Goal: Contribute content: Add original content to the website for others to see

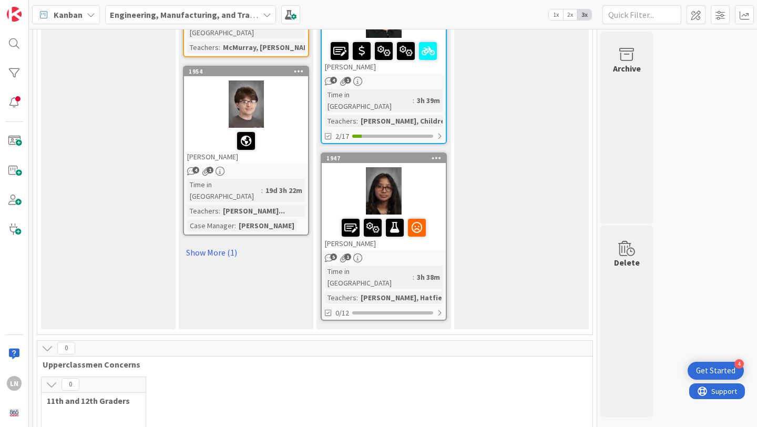
scroll to position [1620, 0]
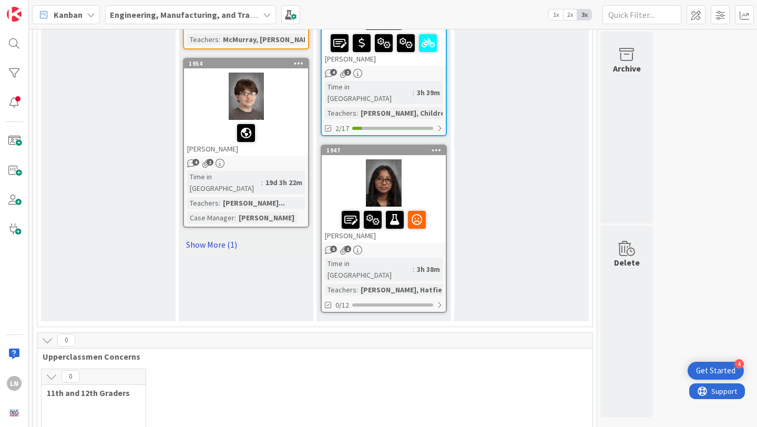
click at [237, 236] on link "Show More (1)" at bounding box center [246, 244] width 126 height 17
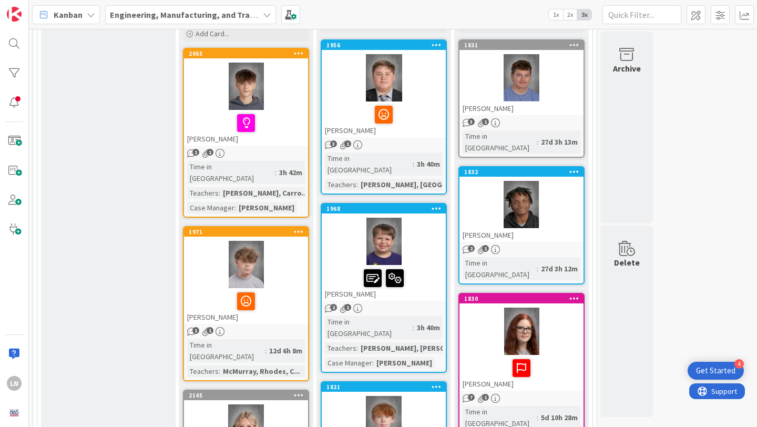
scroll to position [0, 0]
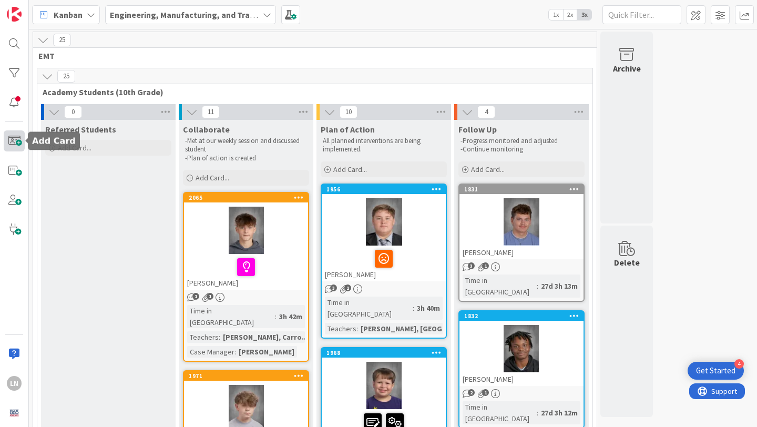
click at [7, 133] on span at bounding box center [14, 140] width 21 height 21
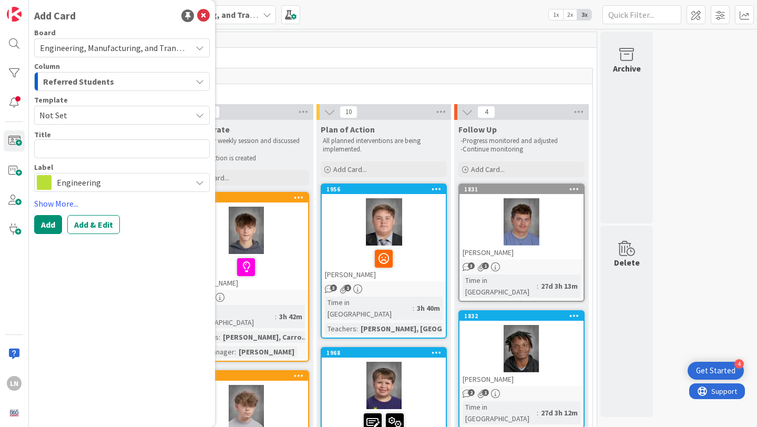
type textarea "x"
type textarea "[PERSON_NAME]"
click at [85, 109] on span "Not Set" at bounding box center [111, 115] width 144 height 14
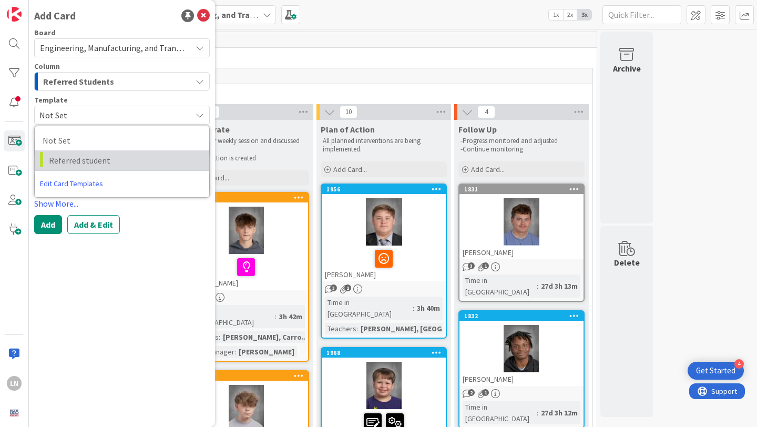
click at [84, 157] on span "Referred student" at bounding box center [125, 160] width 152 height 14
type textarea "x"
type textarea "Referred student"
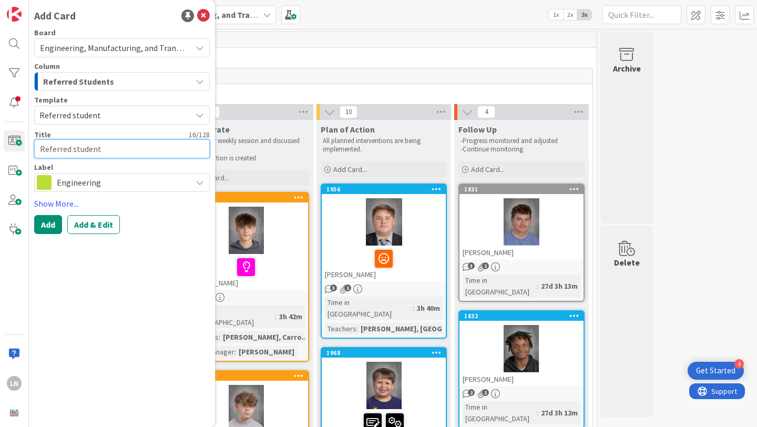
click at [82, 148] on textarea "Referred student" at bounding box center [122, 148] width 176 height 19
paste textarea "[PERSON_NAME]"
type textarea "x"
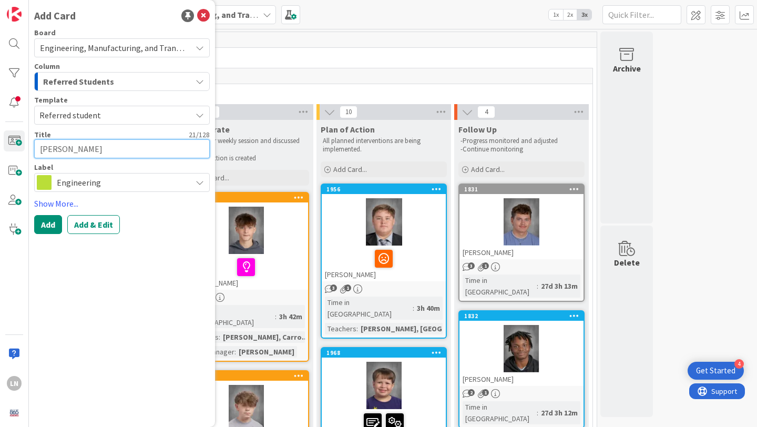
type textarea "[PERSON_NAME]"
click at [146, 190] on div "Engineering" at bounding box center [122, 182] width 176 height 19
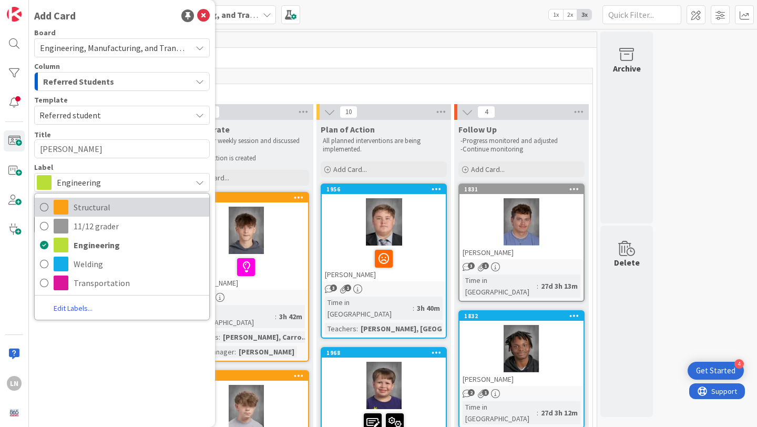
click at [109, 204] on span "Structural" at bounding box center [139, 207] width 130 height 16
type textarea "x"
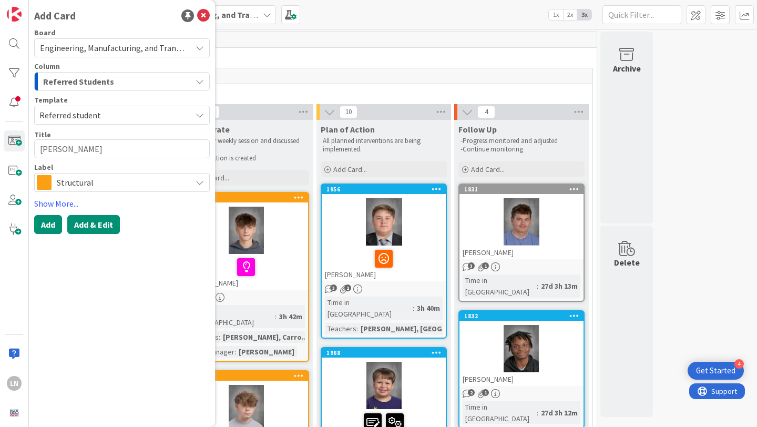
click at [96, 227] on button "Add & Edit" at bounding box center [93, 224] width 53 height 19
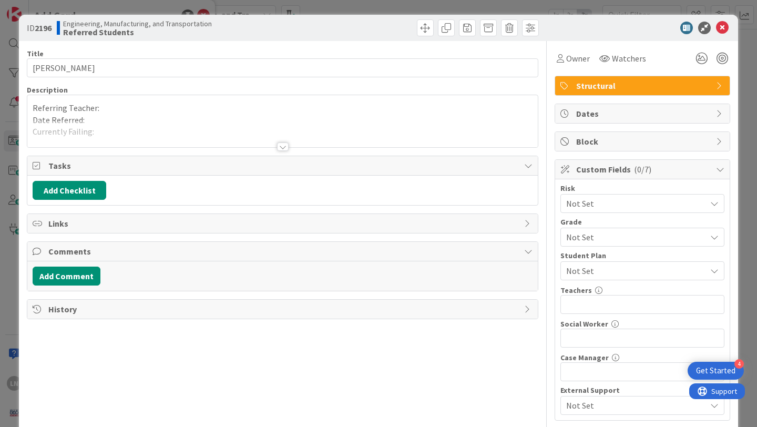
click at [138, 102] on div "Referring Teacher: Date Referred: Currently Failing: Referred for... -" at bounding box center [282, 121] width 510 height 52
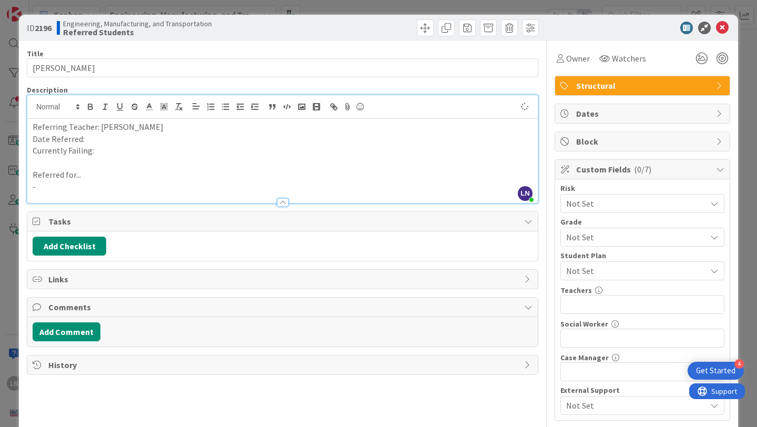
click at [127, 137] on p "Date Referred:" at bounding box center [283, 139] width 500 height 12
click at [121, 153] on p "Currently Failing:" at bounding box center [283, 151] width 500 height 12
click at [131, 149] on p "Currently Failing: Scientific research, very close to failing Hon. Chemistry" at bounding box center [283, 151] width 500 height 12
click at [116, 179] on p "Referred for..." at bounding box center [283, 175] width 500 height 12
click at [109, 186] on p "-" at bounding box center [283, 187] width 500 height 12
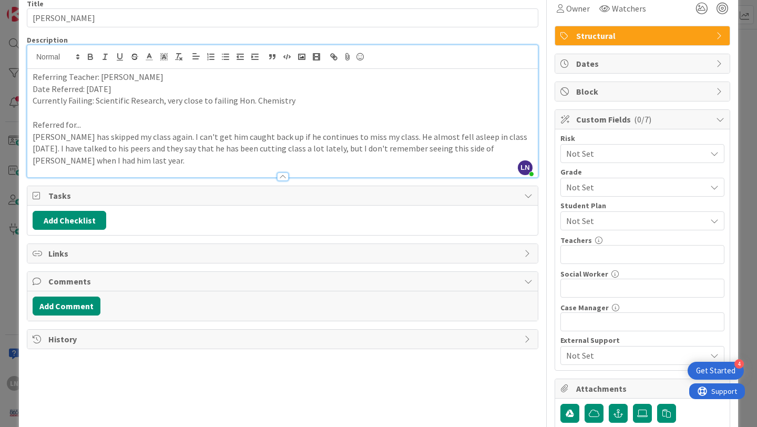
scroll to position [52, 0]
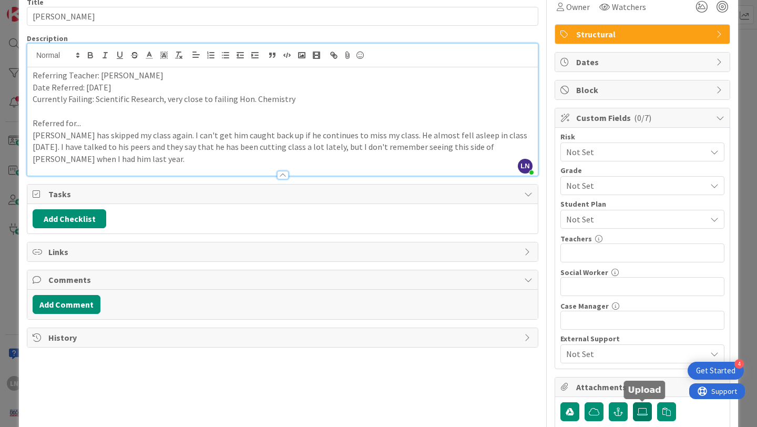
click at [644, 412] on icon at bounding box center [642, 411] width 11 height 8
click at [633, 402] on input "file" at bounding box center [633, 402] width 0 height 0
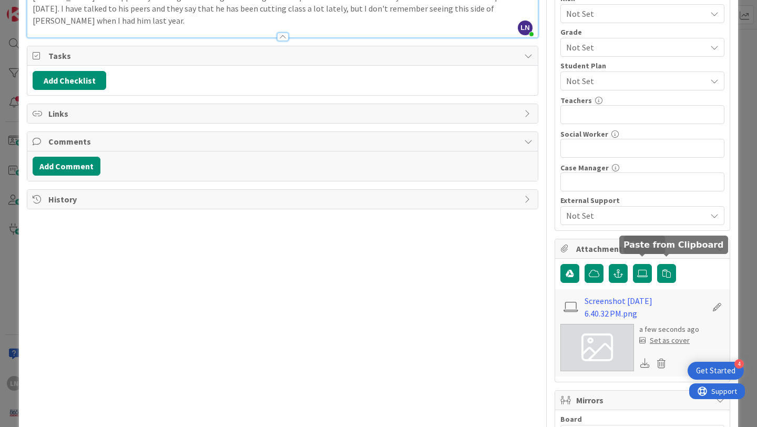
scroll to position [197, 0]
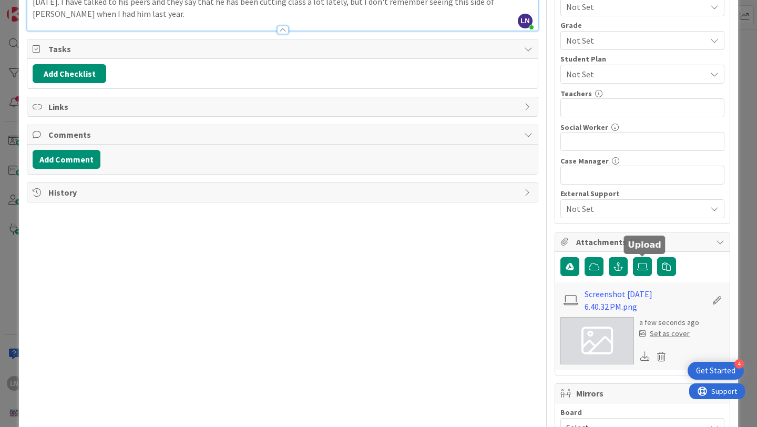
click at [675, 334] on div "Set as cover" at bounding box center [664, 333] width 50 height 11
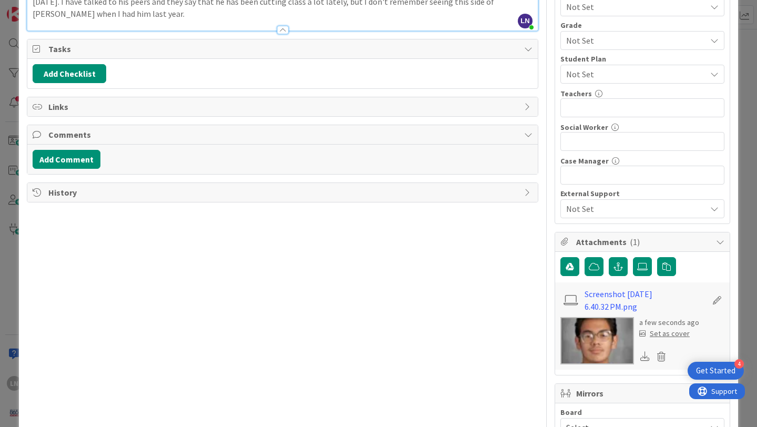
click at [665, 334] on div "Set as cover" at bounding box center [664, 333] width 50 height 11
click at [661, 333] on div "Set as cover" at bounding box center [664, 333] width 50 height 11
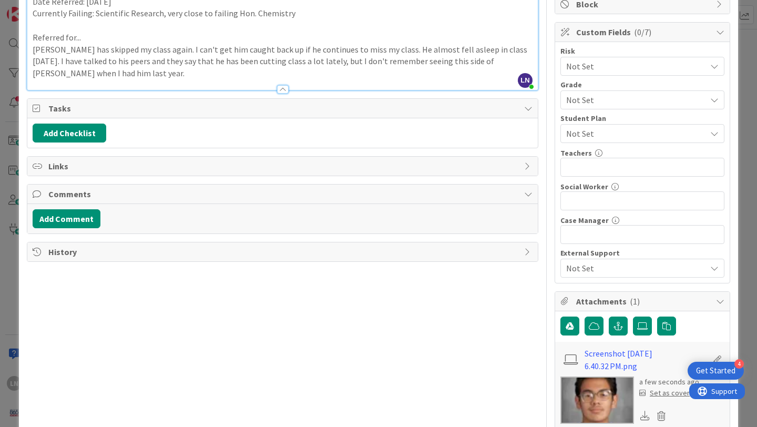
click at [187, 80] on div at bounding box center [282, 84] width 510 height 11
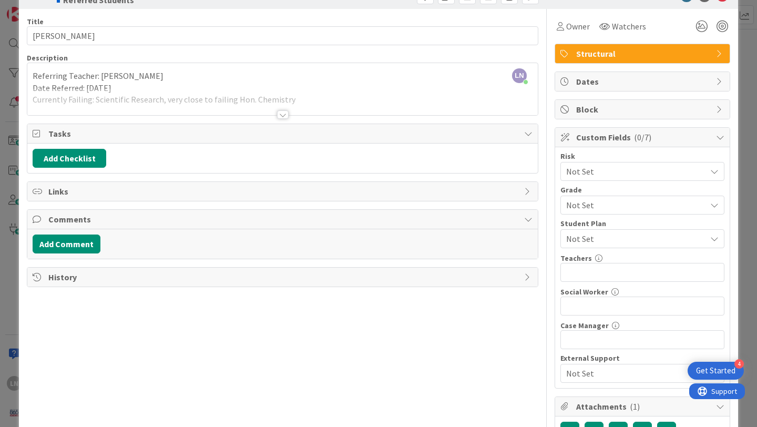
scroll to position [26, 0]
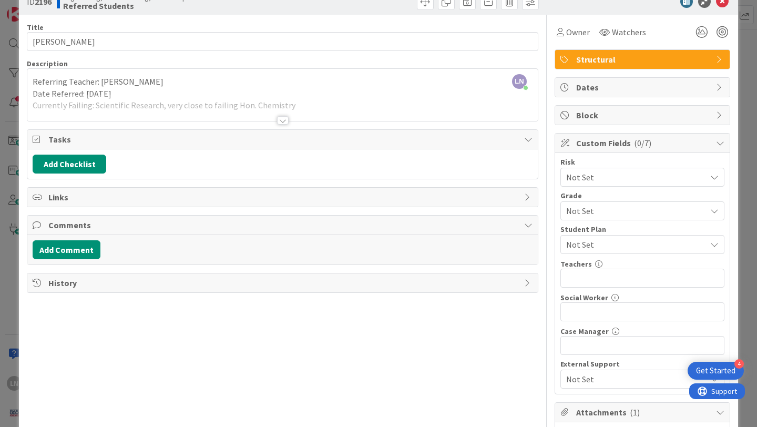
click at [255, 112] on div at bounding box center [282, 107] width 510 height 27
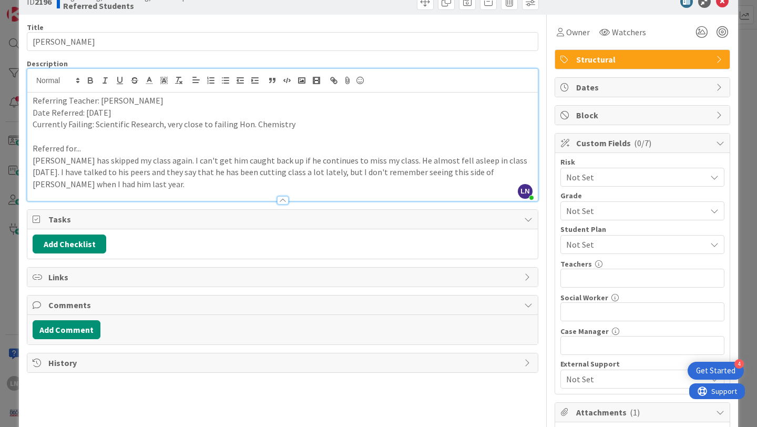
click at [209, 186] on p "[PERSON_NAME] has skipped my class again. I can't get him caught back up if he …" at bounding box center [283, 173] width 500 height 36
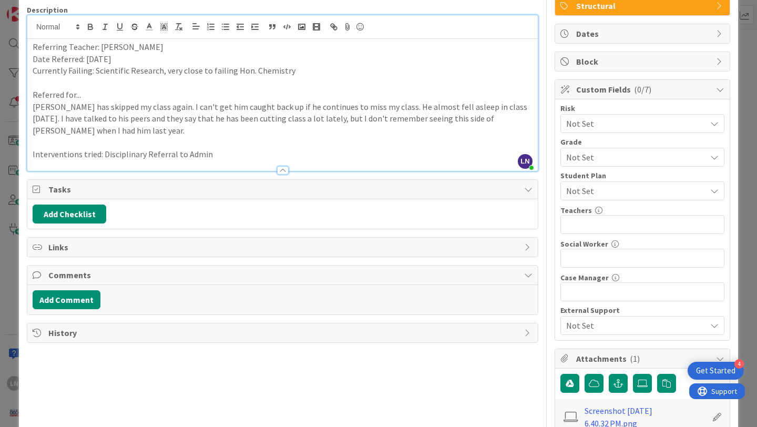
scroll to position [96, 0]
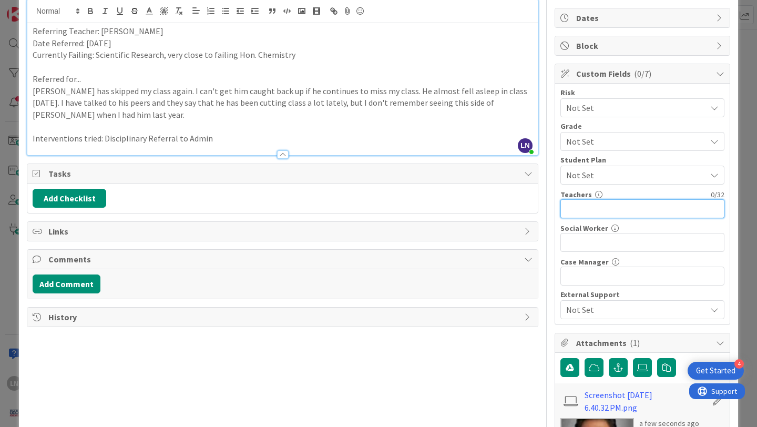
click at [612, 216] on input "text" at bounding box center [642, 208] width 164 height 19
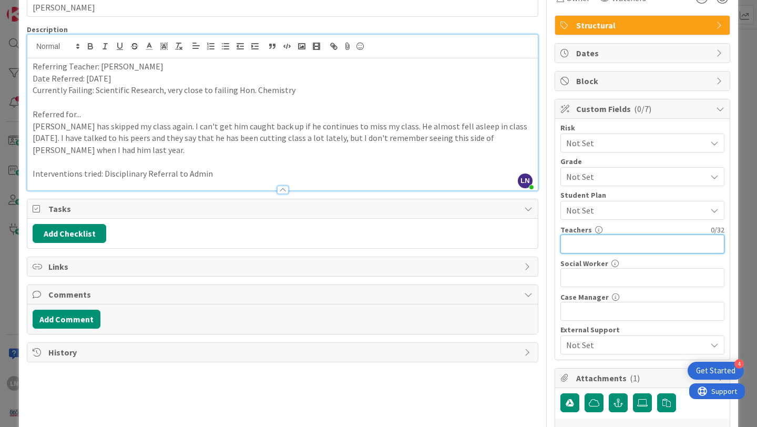
scroll to position [62, 0]
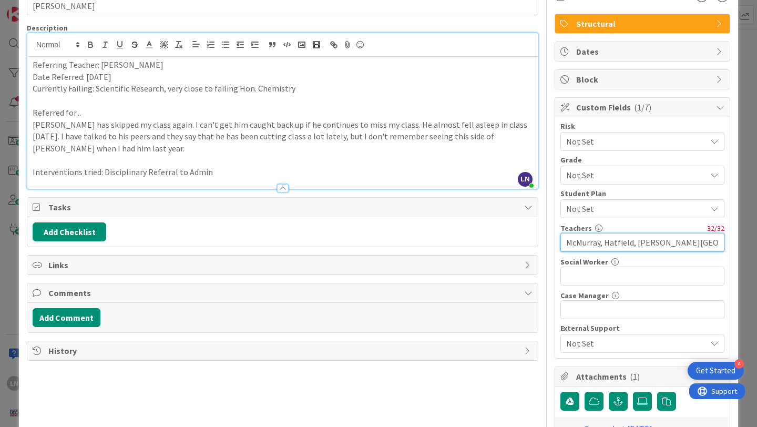
click at [604, 244] on input "McMurray, Hatfield, [PERSON_NAME][GEOGRAPHIC_DATA]" at bounding box center [642, 242] width 164 height 19
click at [678, 243] on input "McMurray,Hatfield, [PERSON_NAME][GEOGRAPHIC_DATA]" at bounding box center [642, 242] width 164 height 19
type input "McMurray,Hatfield, [PERSON_NAME][GEOGRAPHIC_DATA]"
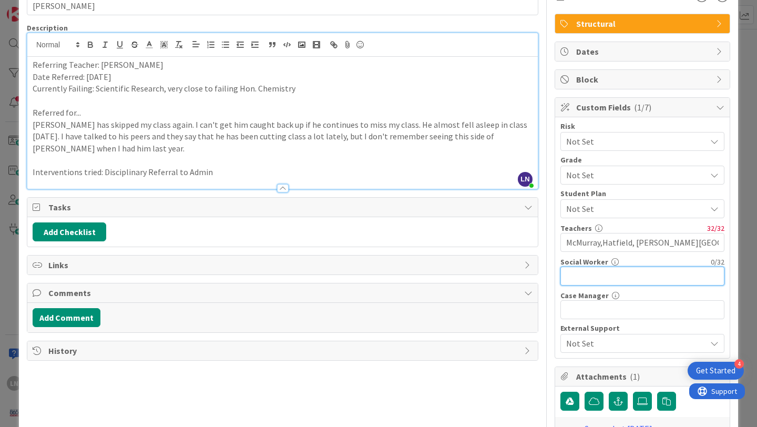
click at [613, 270] on input "text" at bounding box center [642, 275] width 164 height 19
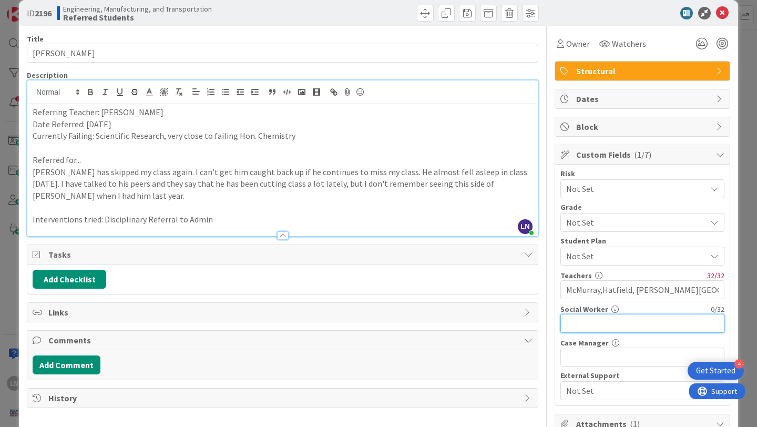
scroll to position [0, 0]
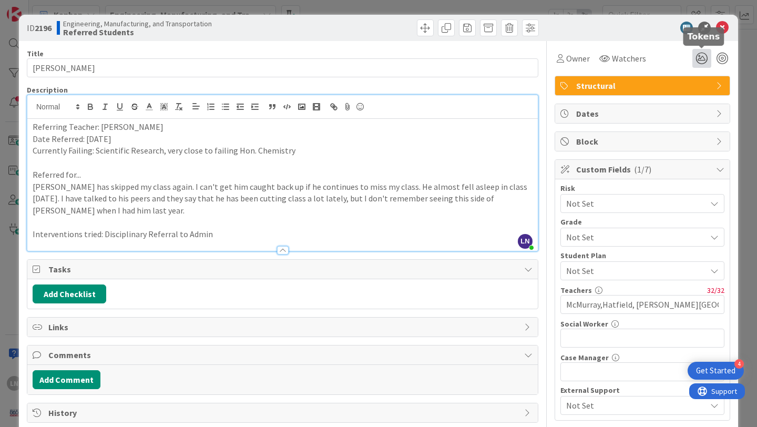
click at [703, 57] on icon at bounding box center [701, 58] width 19 height 19
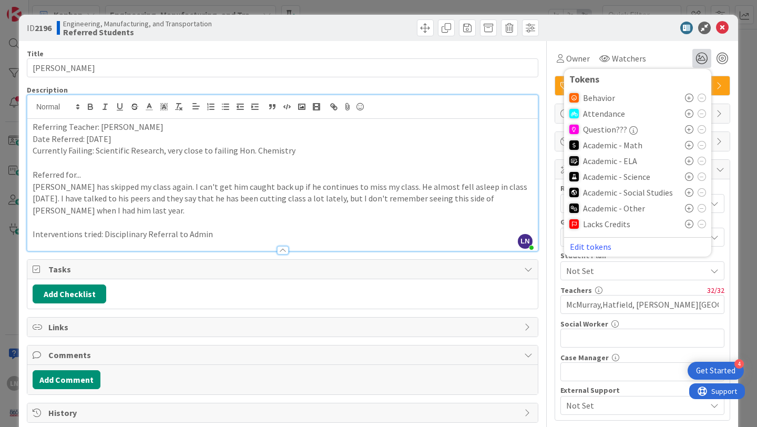
click at [692, 98] on icon at bounding box center [689, 98] width 8 height 8
click at [685, 212] on icon at bounding box center [689, 211] width 8 height 8
click at [649, 29] on div at bounding box center [637, 28] width 186 height 13
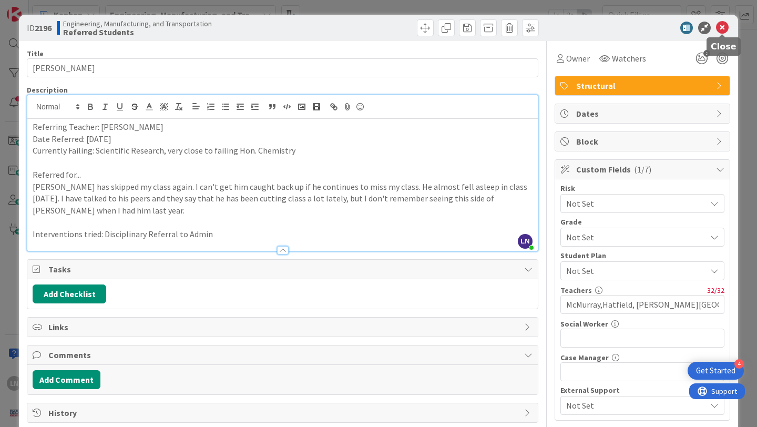
click at [723, 29] on icon at bounding box center [722, 28] width 13 height 13
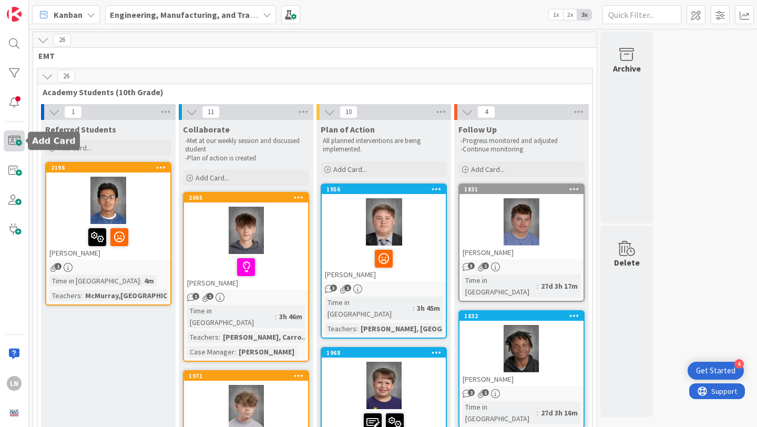
click at [10, 137] on span at bounding box center [14, 140] width 21 height 21
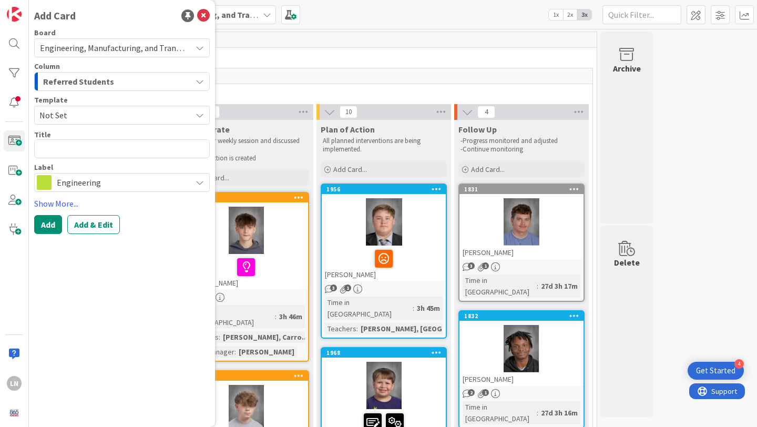
click at [94, 111] on span "Not Set" at bounding box center [111, 115] width 144 height 14
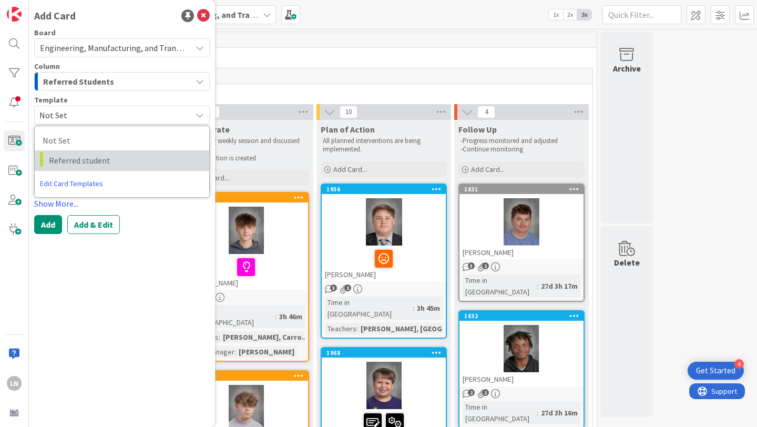
click at [92, 154] on span "Referred student" at bounding box center [125, 160] width 152 height 14
type textarea "x"
type textarea "Referred student"
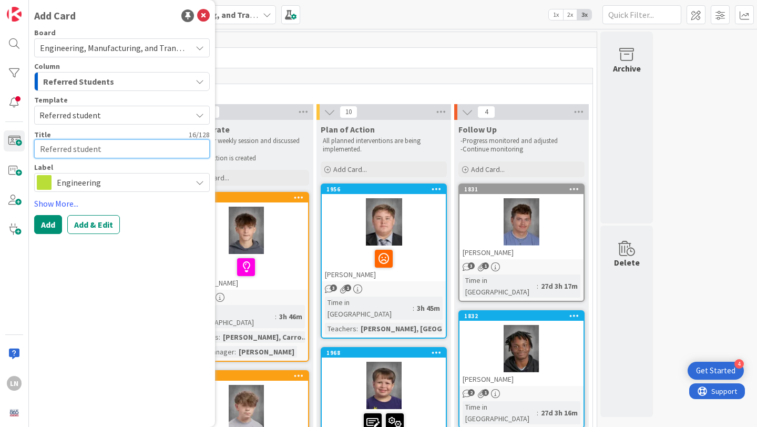
click at [80, 148] on textarea "Referred student" at bounding box center [122, 148] width 176 height 19
click at [81, 158] on textarea "Referred student" at bounding box center [122, 148] width 176 height 19
click at [91, 151] on textarea "Referred student" at bounding box center [122, 148] width 176 height 19
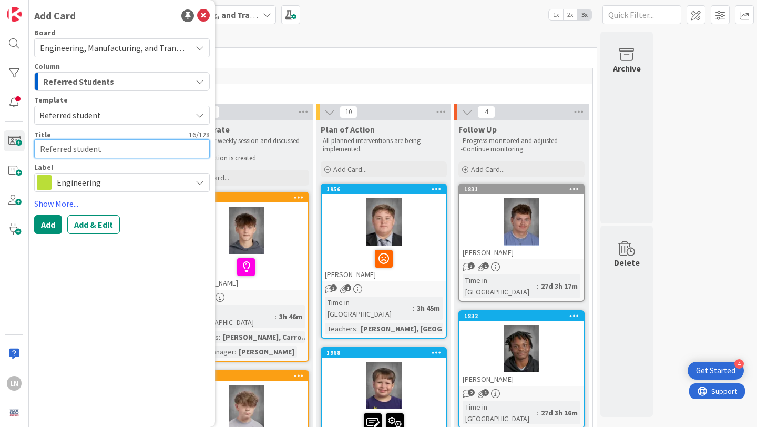
click at [91, 151] on textarea "Referred student" at bounding box center [122, 148] width 176 height 19
type textarea "x"
type textarea "D"
type textarea "x"
type textarea "Da"
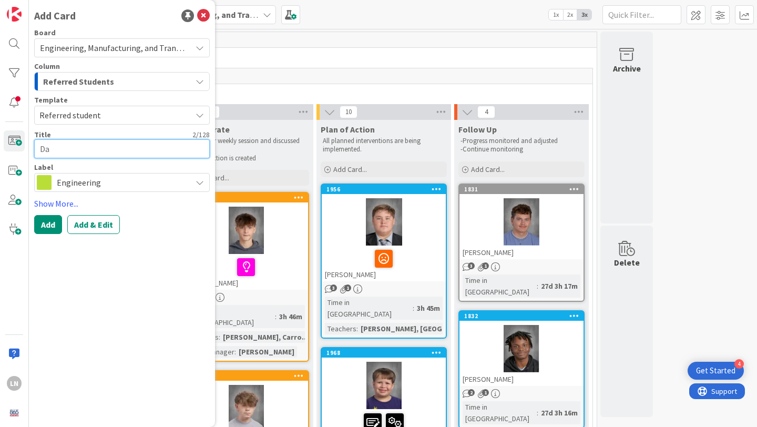
type textarea "x"
type textarea "Dal"
type textarea "x"
type textarea "[PERSON_NAME]"
type textarea "x"
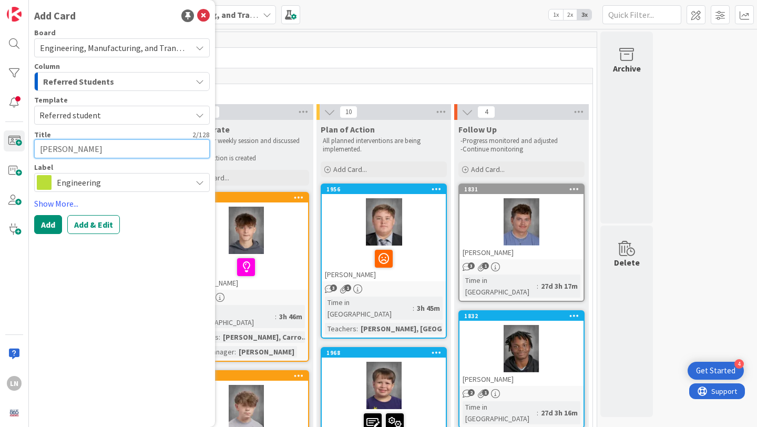
type textarea "[PERSON_NAME]"
type textarea "x"
type textarea "[PERSON_NAME]"
type textarea "x"
type textarea "[PERSON_NAME]"
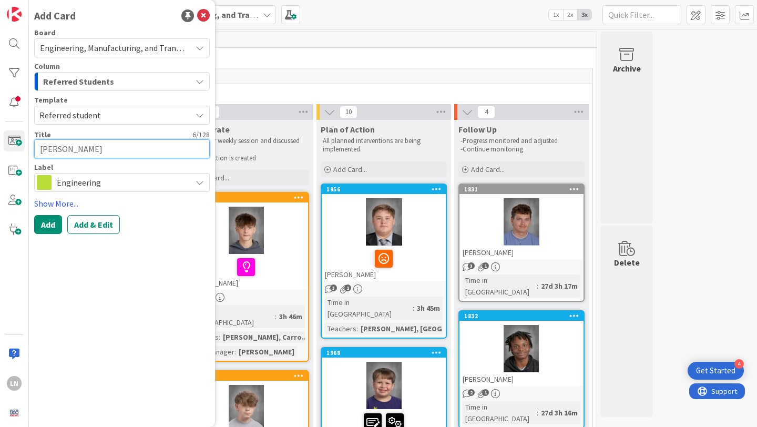
type textarea "x"
type textarea "[PERSON_NAME]"
type textarea "x"
type textarea "[PERSON_NAME]"
type textarea "x"
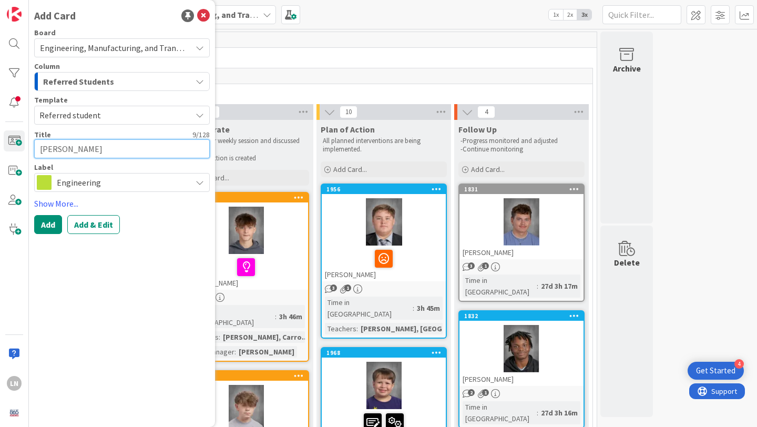
type textarea "[PERSON_NAME]"
type textarea "x"
type textarea "[PERSON_NAME]"
type textarea "x"
type textarea "[PERSON_NAME]"
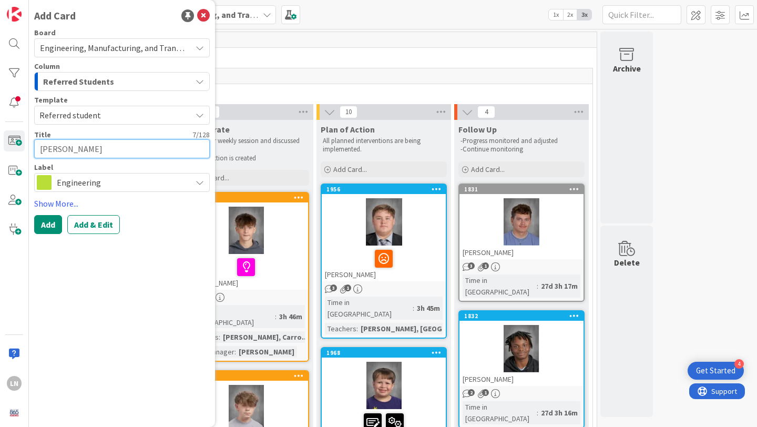
type textarea "x"
type textarea "[PERSON_NAME]"
type textarea "x"
type textarea "[PERSON_NAME]"
type textarea "x"
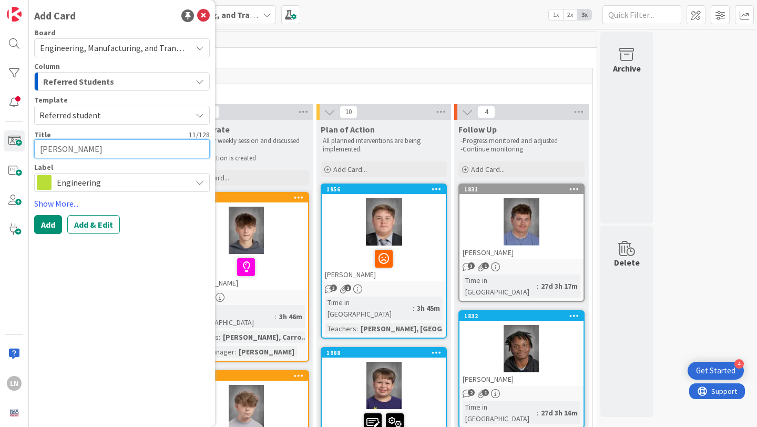
type textarea "[PERSON_NAME]"
type textarea "x"
type textarea "[PERSON_NAME]"
type textarea "x"
type textarea "[PERSON_NAME]"
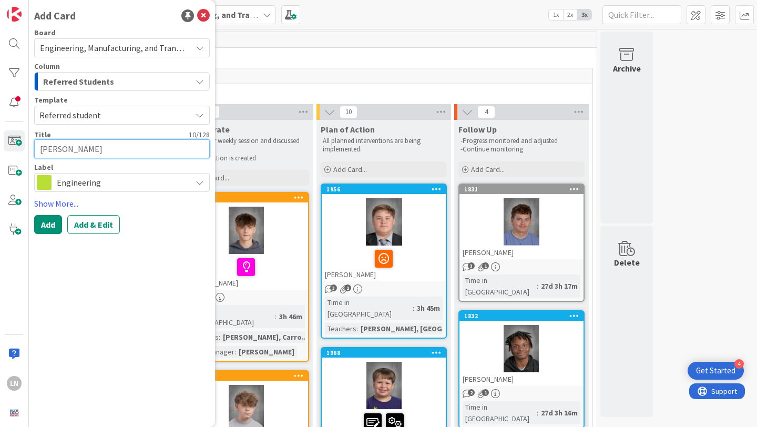
type textarea "x"
type textarea "[PERSON_NAME]"
type textarea "x"
type textarea "[PERSON_NAME]"
type textarea "x"
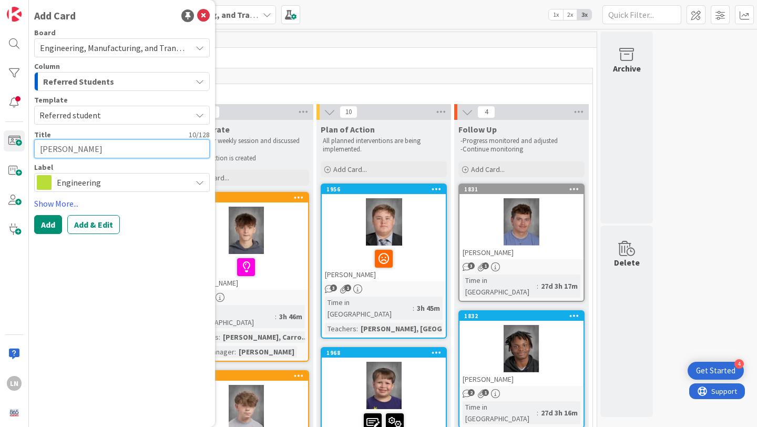
type textarea "[PERSON_NAME]"
type textarea "x"
type textarea "[PERSON_NAME]"
click at [192, 178] on div "Engineering" at bounding box center [122, 182] width 176 height 19
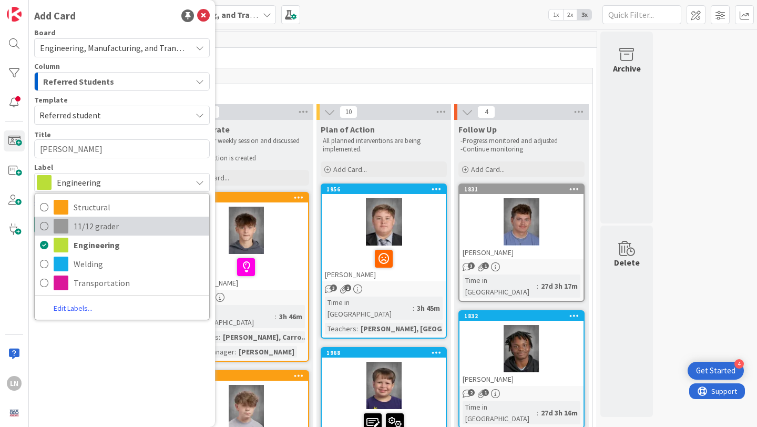
click at [131, 229] on span "11/12 grader" at bounding box center [139, 226] width 130 height 16
type textarea "x"
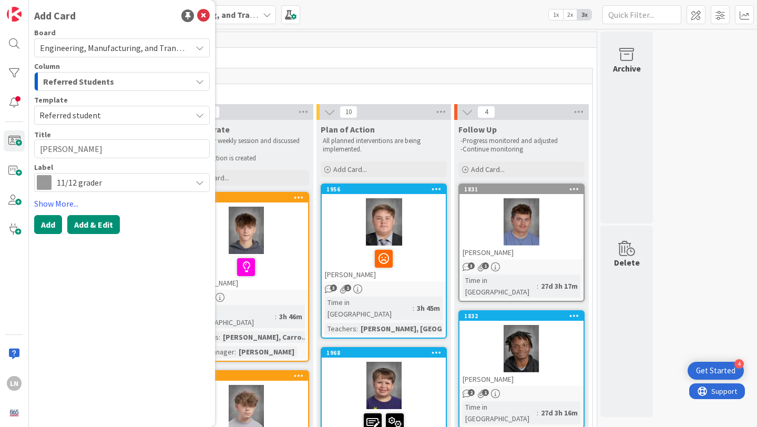
click at [85, 225] on button "Add & Edit" at bounding box center [93, 224] width 53 height 19
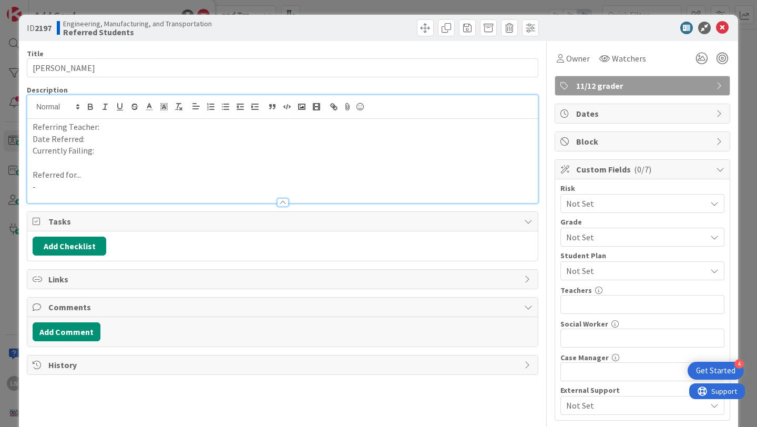
click at [141, 116] on div "Referring Teacher: Date Referred: Currently Failing: Referred for... -" at bounding box center [282, 149] width 510 height 108
click at [128, 127] on p "Referring Teacher:" at bounding box center [283, 127] width 500 height 12
click at [110, 143] on p "Date Referred:" at bounding box center [283, 139] width 500 height 12
click at [169, 154] on p "Currently Failing:" at bounding box center [283, 151] width 500 height 12
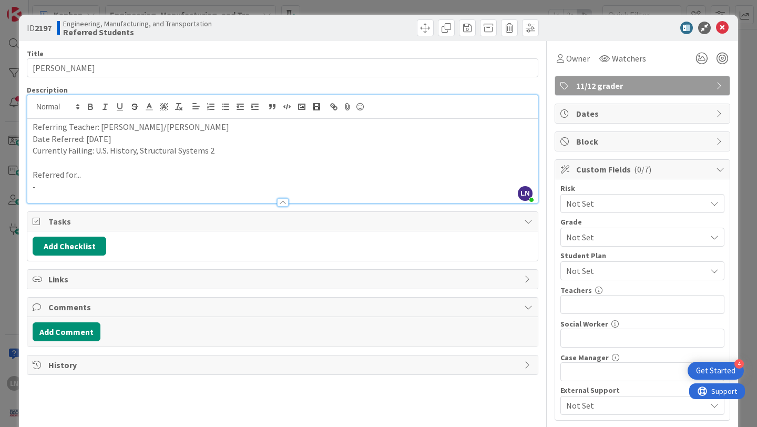
click at [40, 189] on p "-" at bounding box center [283, 187] width 500 height 12
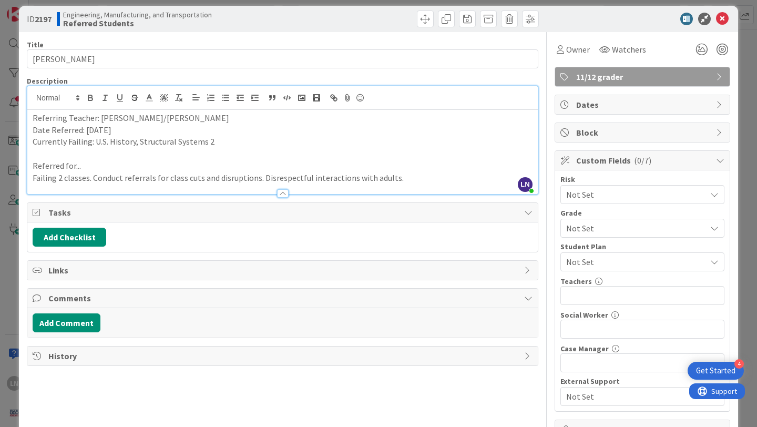
scroll to position [10, 0]
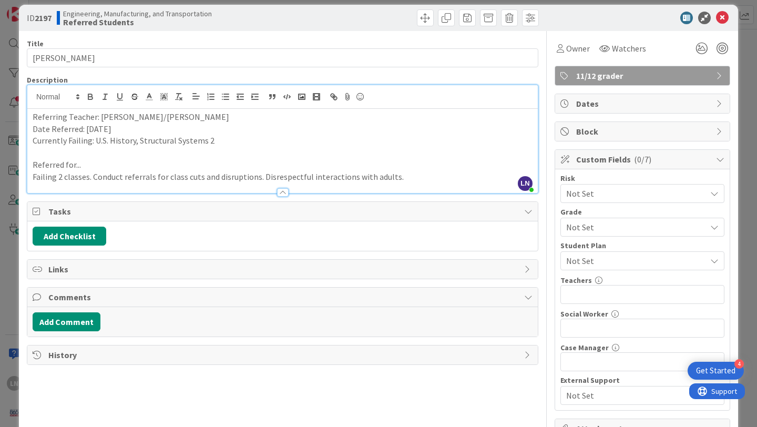
click at [635, 257] on span "Not Set" at bounding box center [636, 260] width 140 height 13
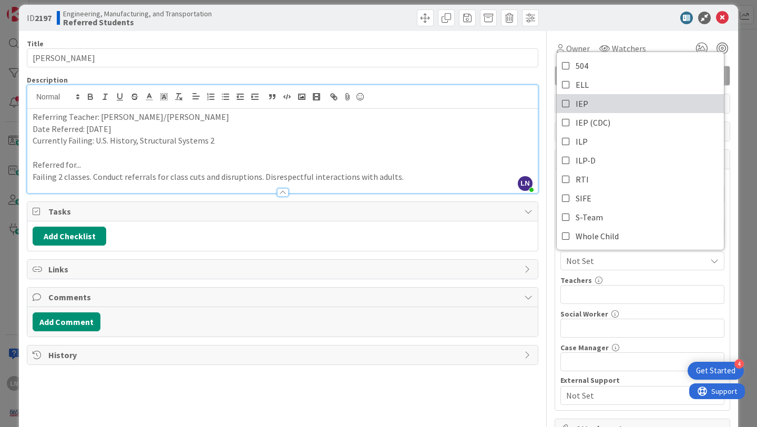
click at [578, 103] on span "IEP" at bounding box center [582, 104] width 13 height 16
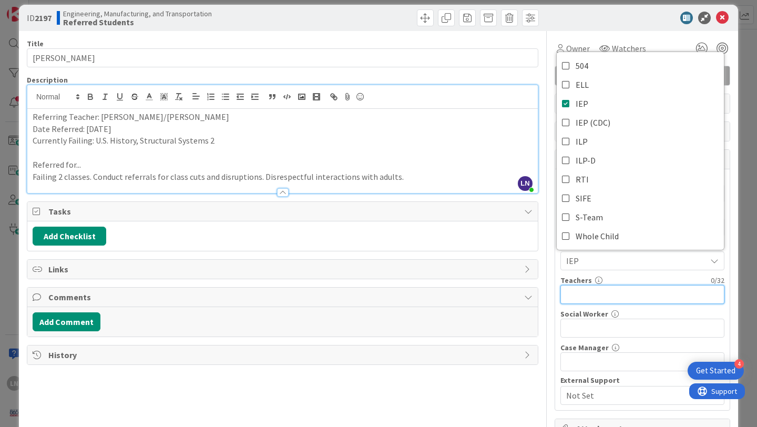
click at [617, 295] on input "text" at bounding box center [642, 294] width 164 height 19
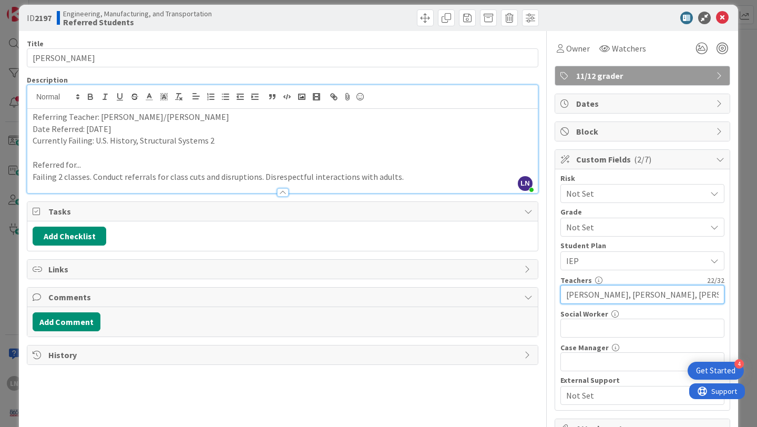
click at [591, 294] on input "[PERSON_NAME], [PERSON_NAME], [PERSON_NAME]" at bounding box center [642, 294] width 164 height 19
click at [678, 293] on input "[PERSON_NAME], [PERSON_NAME], [PERSON_NAME]" at bounding box center [642, 294] width 164 height 19
type input "[PERSON_NAME], [PERSON_NAME], [PERSON_NAME]"
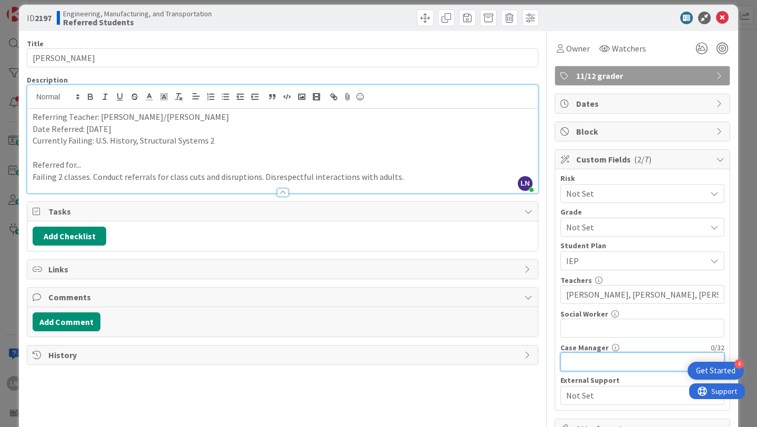
click at [614, 365] on input "text" at bounding box center [642, 361] width 164 height 19
type input "B"
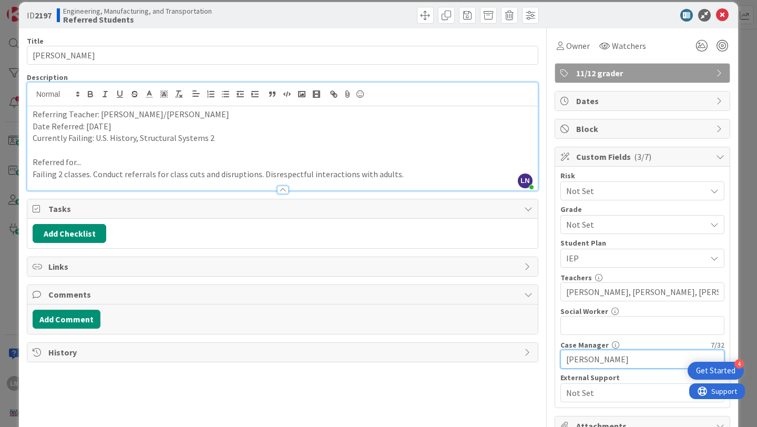
scroll to position [15, 0]
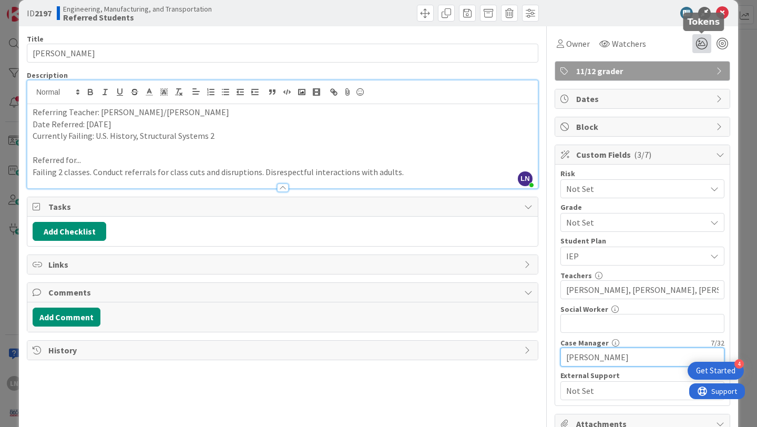
type input "[PERSON_NAME]"
click at [701, 47] on icon at bounding box center [701, 43] width 19 height 19
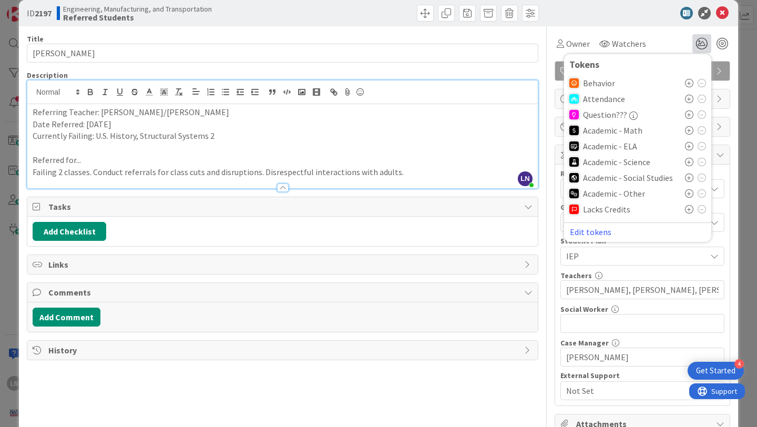
click at [687, 193] on icon at bounding box center [689, 193] width 8 height 8
click at [691, 177] on icon at bounding box center [689, 177] width 8 height 8
click at [689, 83] on icon at bounding box center [689, 83] width 8 height 8
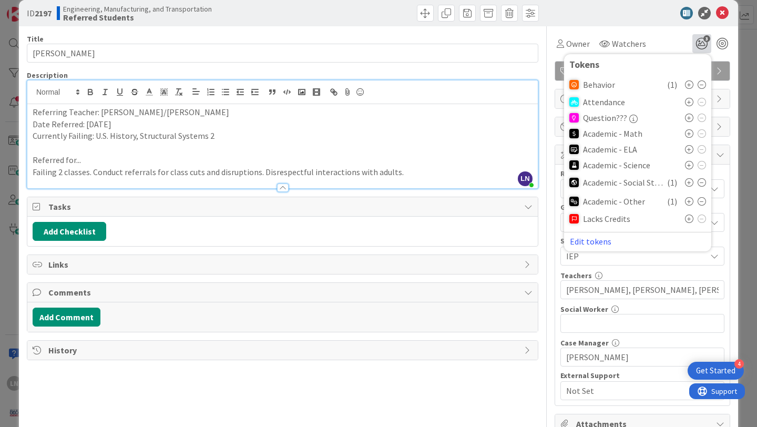
click at [630, 18] on div at bounding box center [637, 13] width 186 height 13
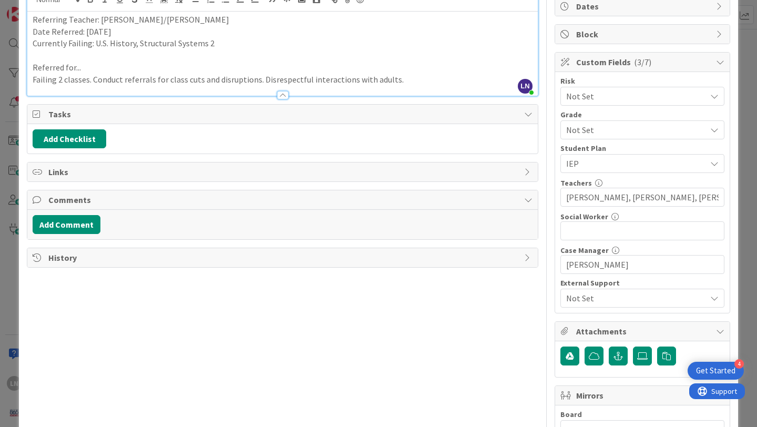
scroll to position [109, 0]
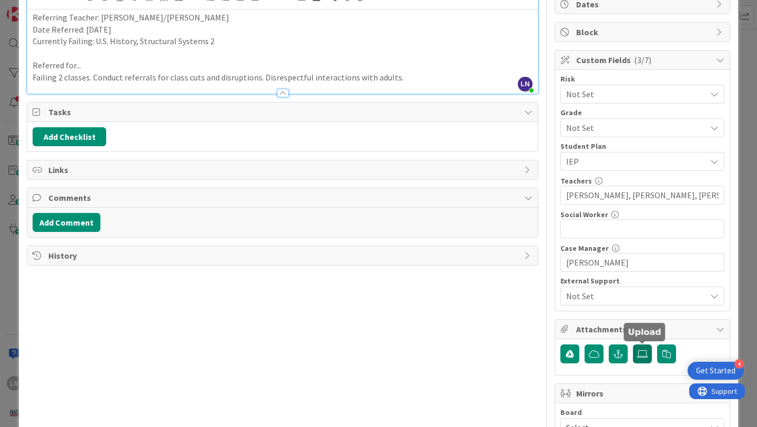
click at [640, 353] on icon at bounding box center [642, 354] width 11 height 8
click at [633, 344] on input "file" at bounding box center [633, 344] width 0 height 0
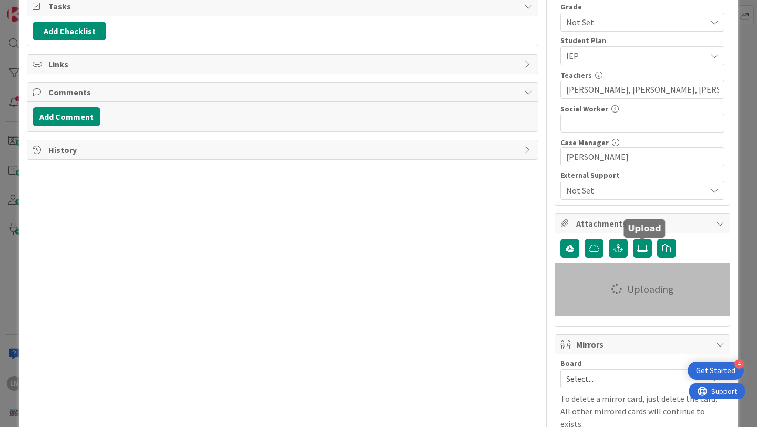
scroll to position [253, 0]
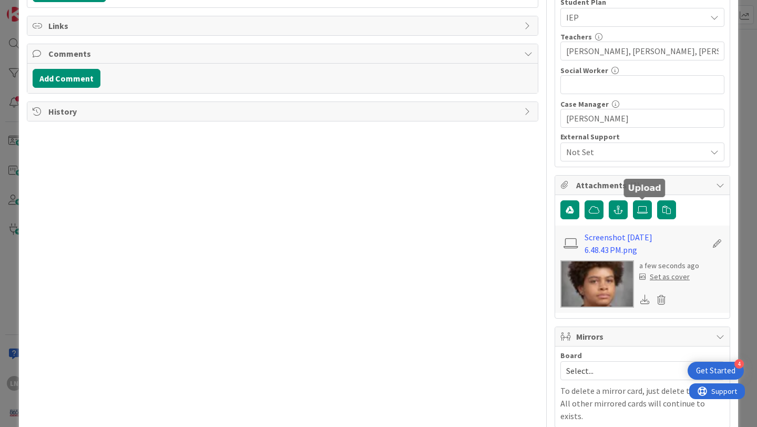
click at [662, 277] on div "Set as cover" at bounding box center [664, 276] width 50 height 11
click at [671, 275] on div "Set as cover" at bounding box center [664, 276] width 50 height 11
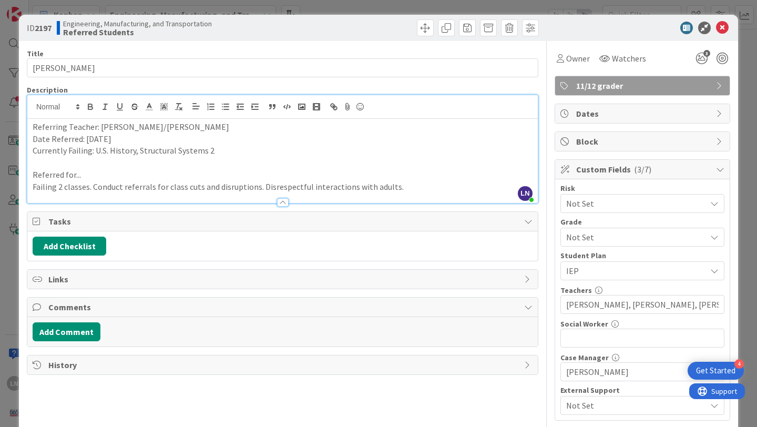
click at [722, 34] on div "ID 2197 Engineering, Manufacturing, and Transportation Referred Students" at bounding box center [378, 28] width 719 height 26
click at [723, 24] on icon at bounding box center [722, 28] width 13 height 13
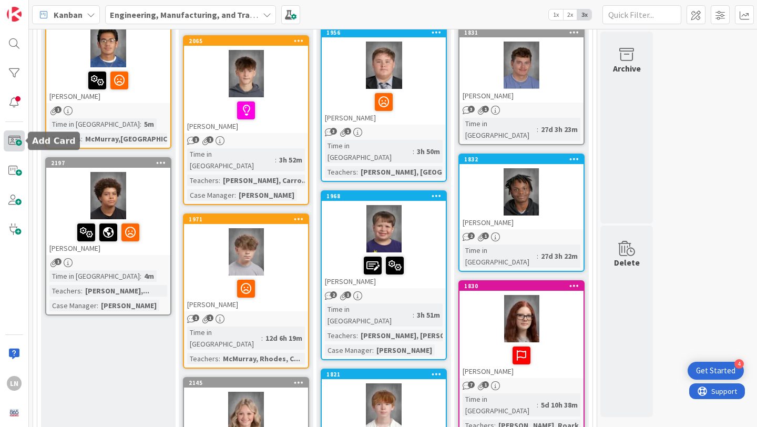
click at [11, 141] on span at bounding box center [14, 140] width 21 height 21
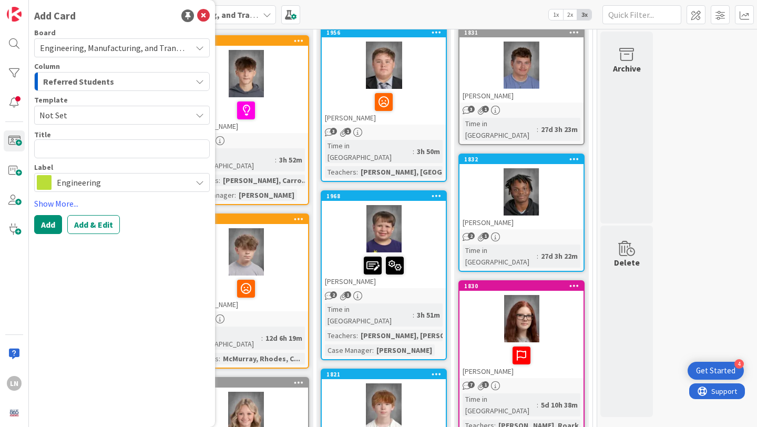
click at [104, 117] on span "Not Set" at bounding box center [111, 115] width 144 height 14
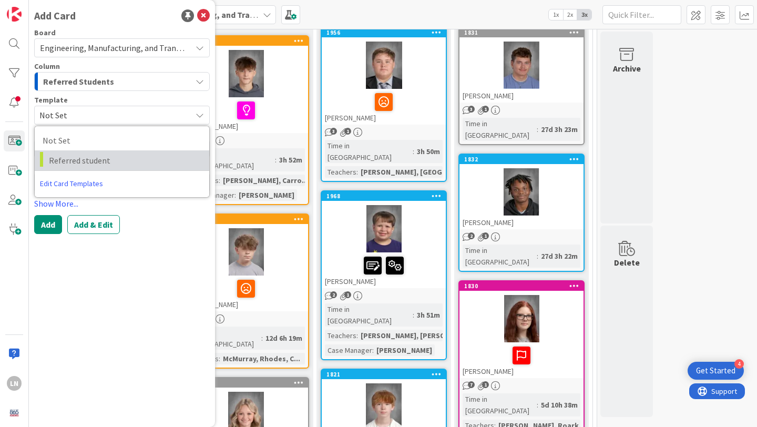
click at [104, 152] on link "Referred student" at bounding box center [122, 160] width 175 height 20
type textarea "x"
type textarea "Referred student"
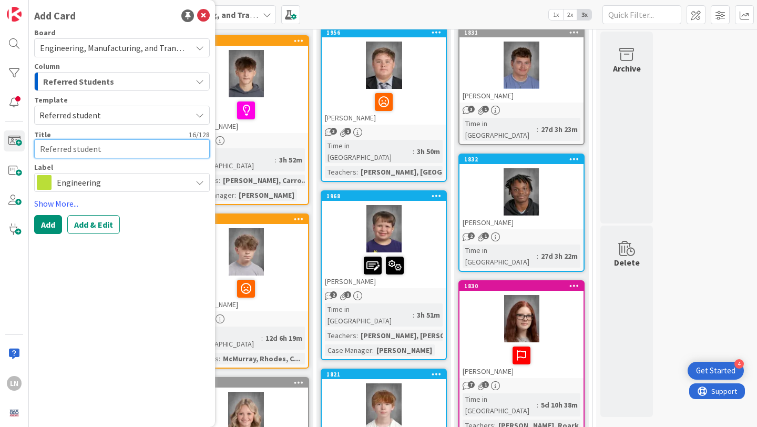
click at [84, 147] on textarea "Referred student" at bounding box center [122, 148] width 176 height 19
type textarea "x"
type textarea "I"
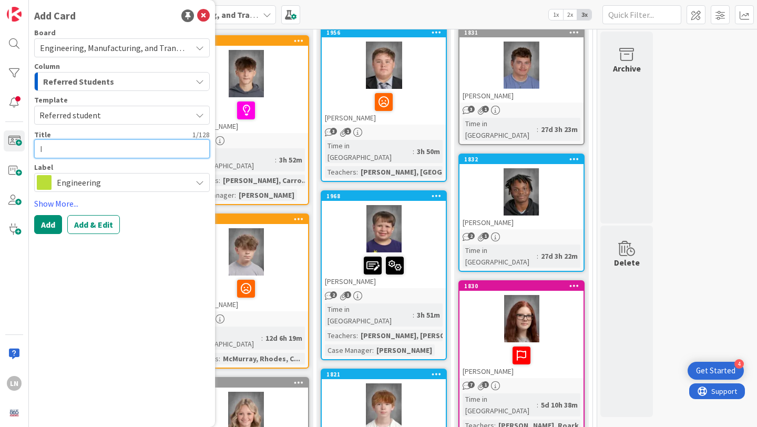
type textarea "x"
type textarea "Is"
type textarea "x"
type textarea "Isa"
type textarea "x"
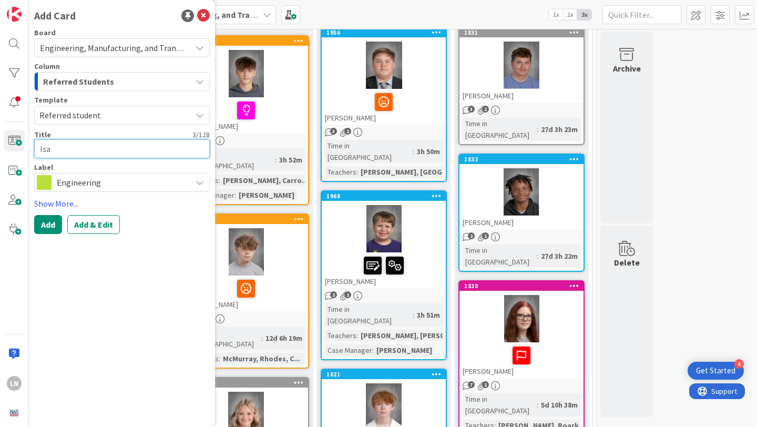
type textarea "Isab"
type textarea "x"
type textarea "Isabe"
type textarea "x"
type textarea "[PERSON_NAME]"
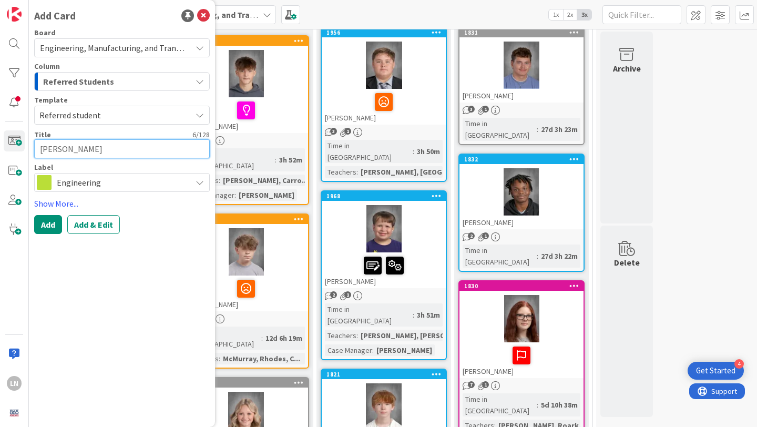
type textarea "x"
type textarea "Isabell"
type textarea "x"
type textarea "[PERSON_NAME]"
type textarea "x"
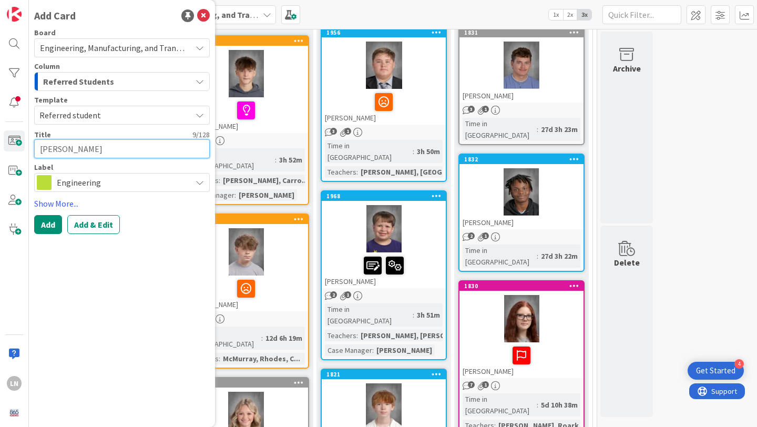
type textarea "[PERSON_NAME]"
type textarea "x"
type textarea "[PERSON_NAME]"
type textarea "x"
type textarea "[PERSON_NAME]"
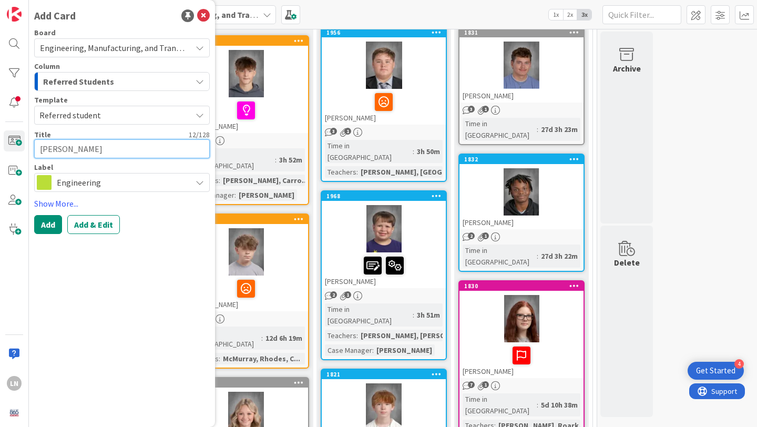
type textarea "x"
type textarea "[PERSON_NAME]"
type textarea "x"
type textarea "[PERSON_NAME]"
type textarea "x"
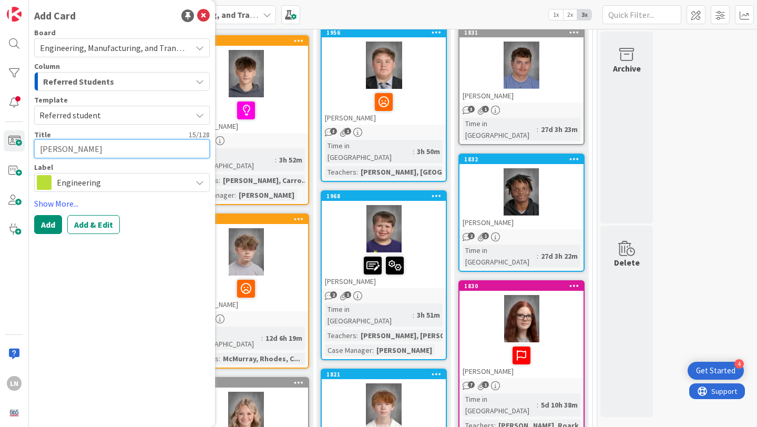
type textarea "[PERSON_NAME]"
click at [176, 179] on span "Engineering" at bounding box center [121, 182] width 129 height 15
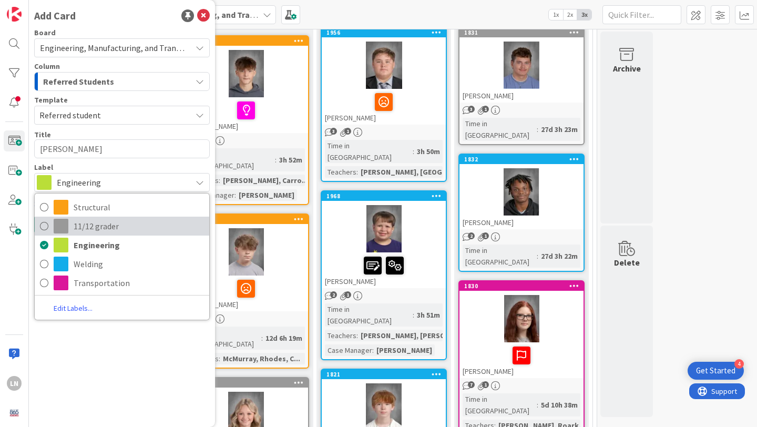
click at [49, 227] on link "11/12 grader" at bounding box center [122, 226] width 175 height 19
type textarea "x"
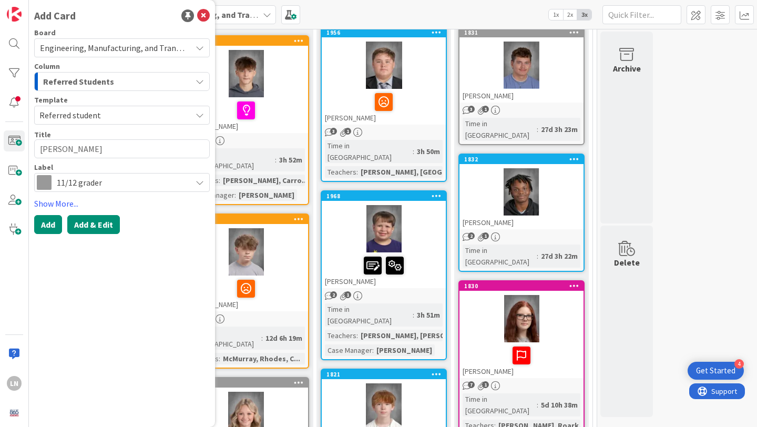
click at [90, 224] on button "Add & Edit" at bounding box center [93, 224] width 53 height 19
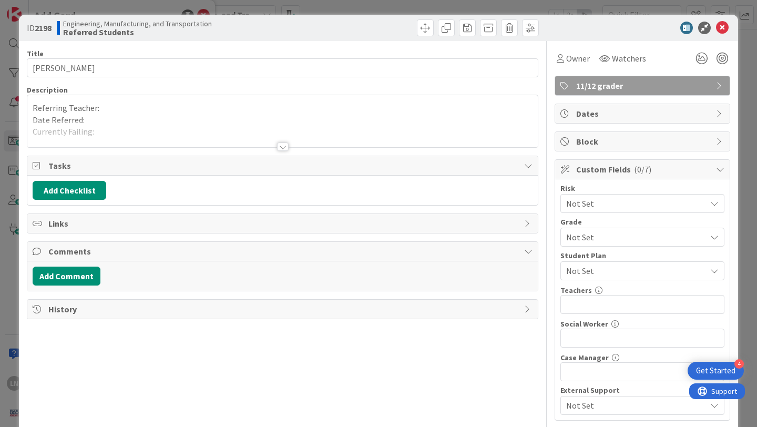
click at [121, 103] on div "Referring Teacher: Date Referred: Currently Failing: Referred for... -" at bounding box center [282, 121] width 510 height 52
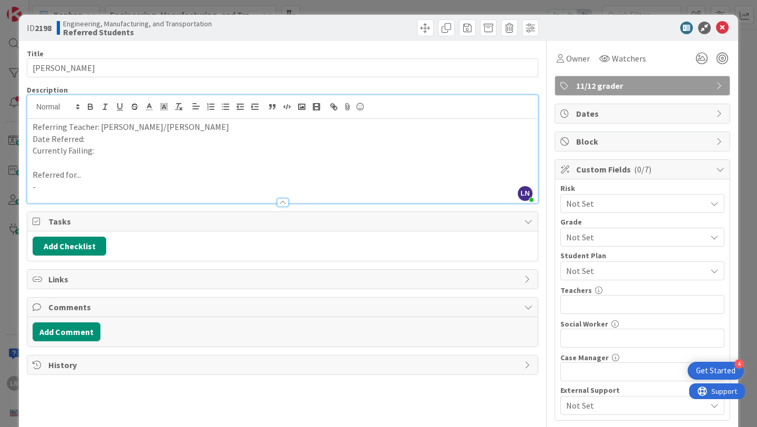
click at [99, 137] on p "Date Referred:" at bounding box center [283, 139] width 500 height 12
click at [102, 155] on p "Currently Failing:" at bounding box center [283, 151] width 500 height 12
click at [700, 58] on icon at bounding box center [701, 58] width 19 height 19
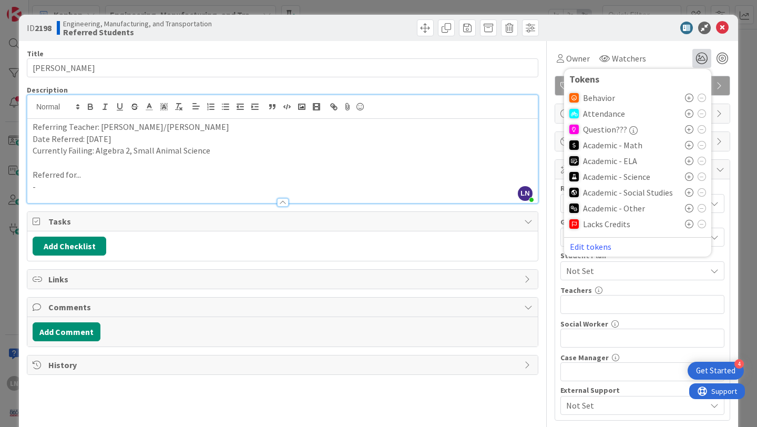
click at [688, 96] on icon at bounding box center [689, 98] width 8 height 8
click at [689, 212] on icon at bounding box center [689, 211] width 8 height 8
click at [689, 148] on icon at bounding box center [689, 148] width 8 height 8
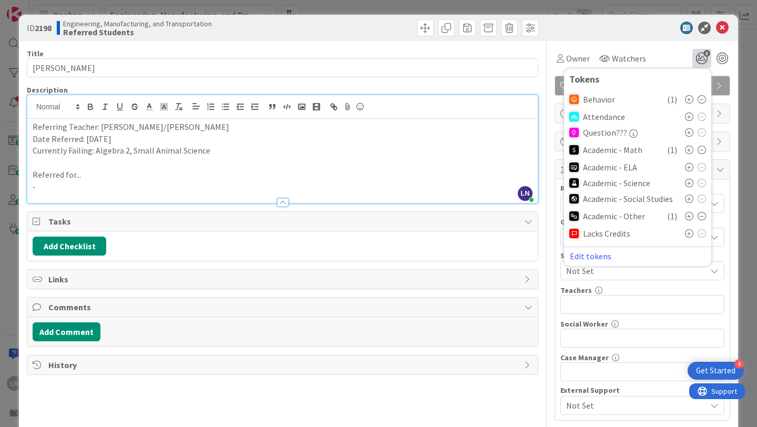
click at [180, 170] on p "Referred for..." at bounding box center [283, 175] width 500 height 12
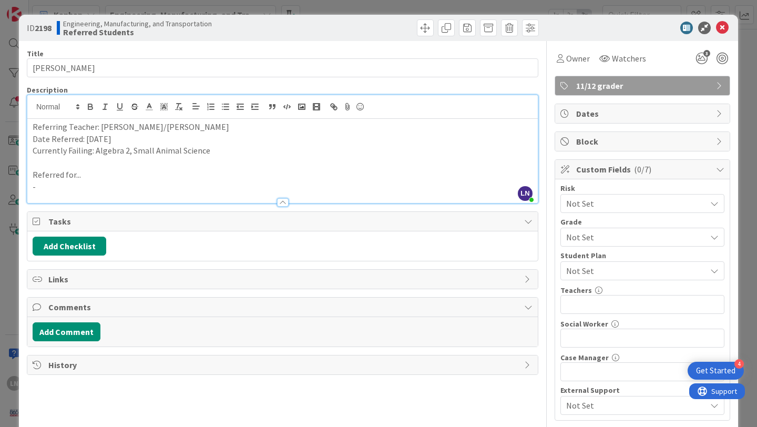
click at [136, 183] on p "-" at bounding box center [283, 187] width 500 height 12
click at [656, 231] on span "Not Set" at bounding box center [633, 237] width 135 height 15
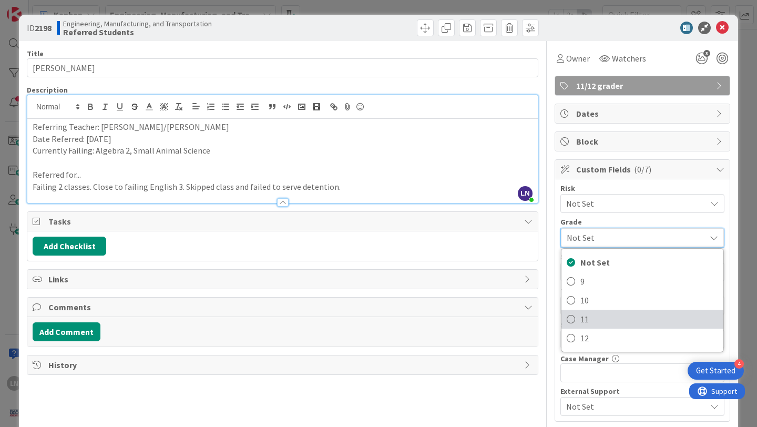
click at [619, 312] on span "11" at bounding box center [649, 319] width 138 height 16
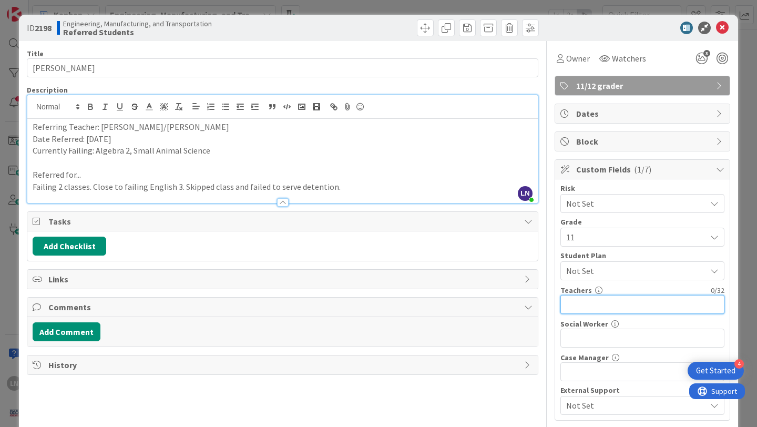
click at [604, 306] on input "text" at bounding box center [642, 304] width 164 height 19
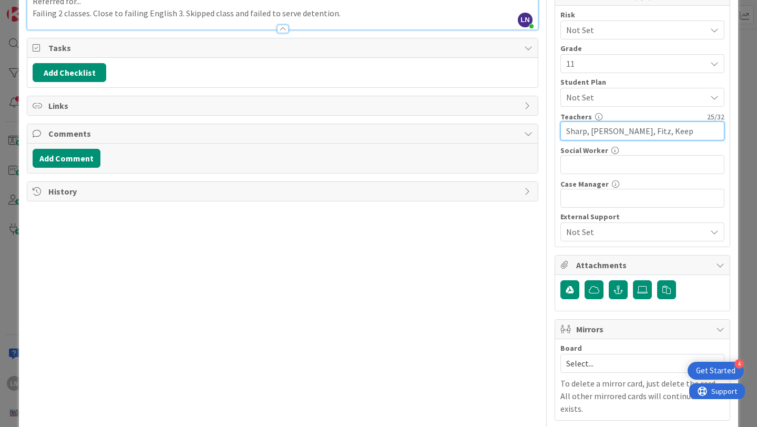
scroll to position [175, 0]
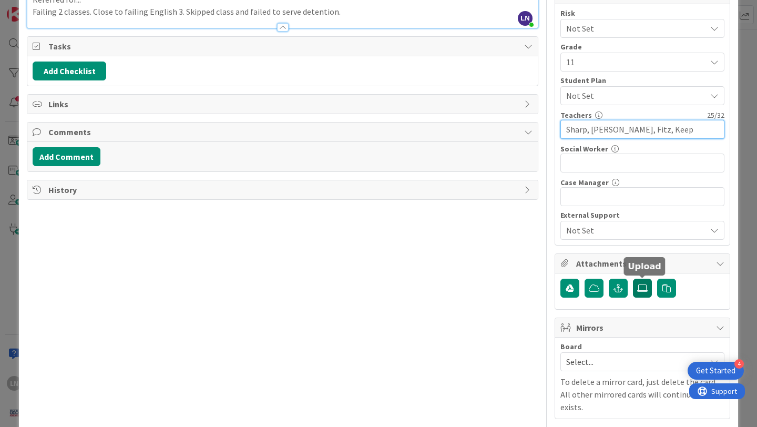
type input "Sharp, [PERSON_NAME], Fitz, Keep"
click at [645, 288] on icon at bounding box center [642, 288] width 11 height 8
click at [633, 279] on input "file" at bounding box center [633, 279] width 0 height 0
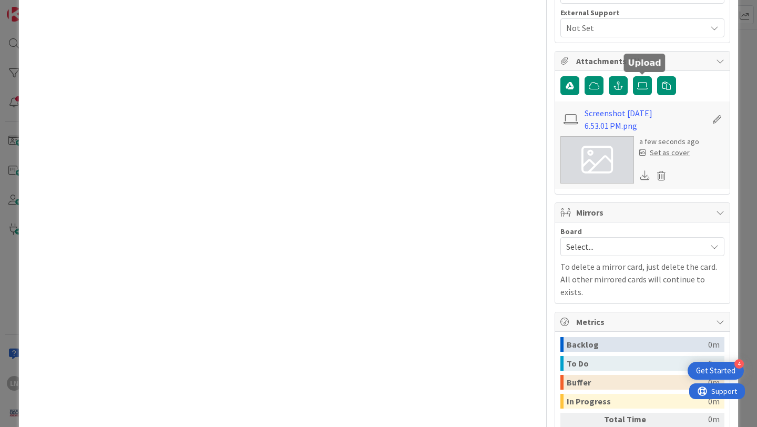
scroll to position [378, 0]
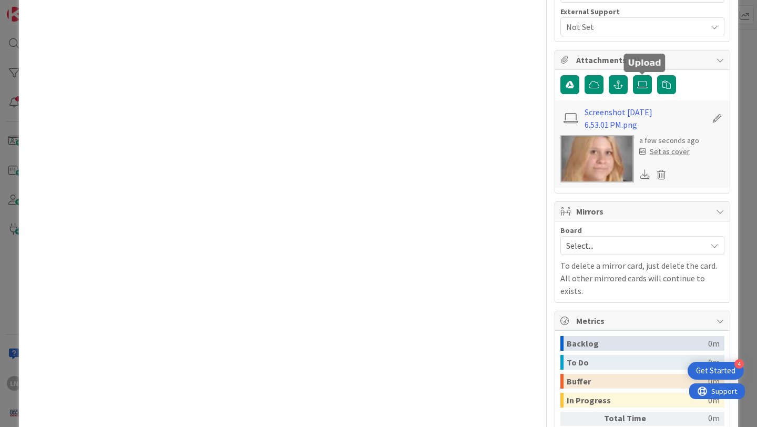
click at [673, 150] on div "Set as cover" at bounding box center [664, 151] width 50 height 11
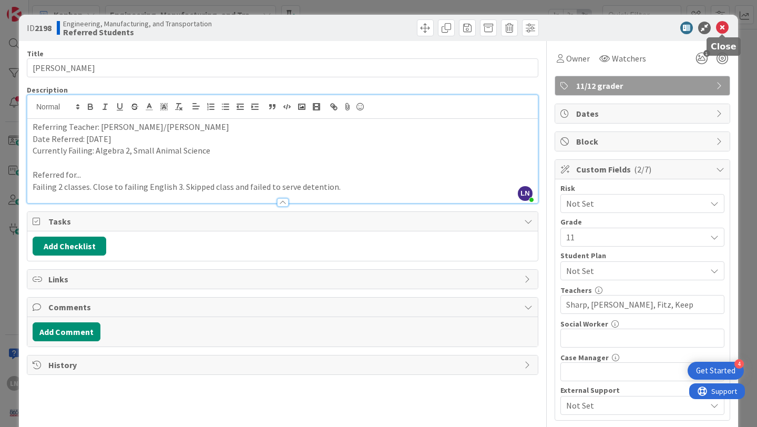
click at [724, 27] on icon at bounding box center [722, 28] width 13 height 13
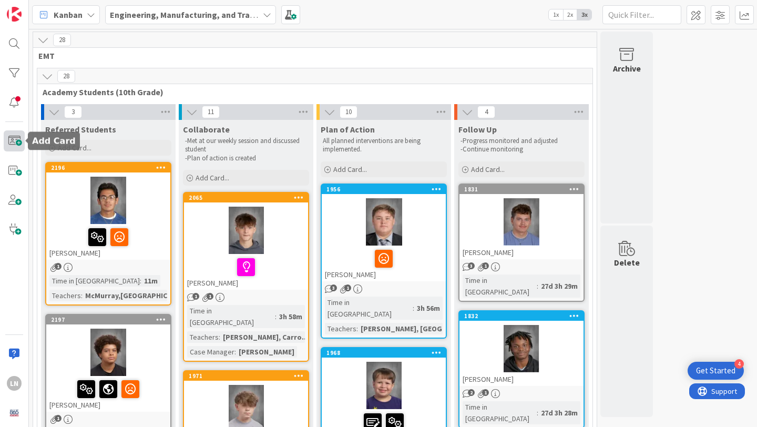
click at [13, 138] on span at bounding box center [14, 140] width 21 height 21
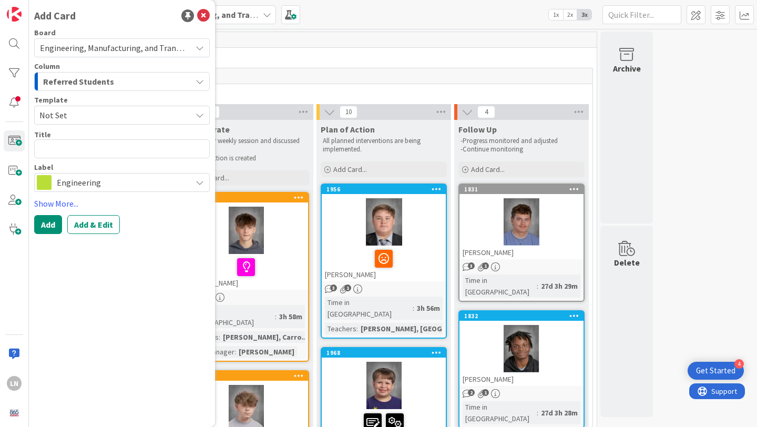
click at [128, 116] on span "Not Set" at bounding box center [111, 115] width 144 height 14
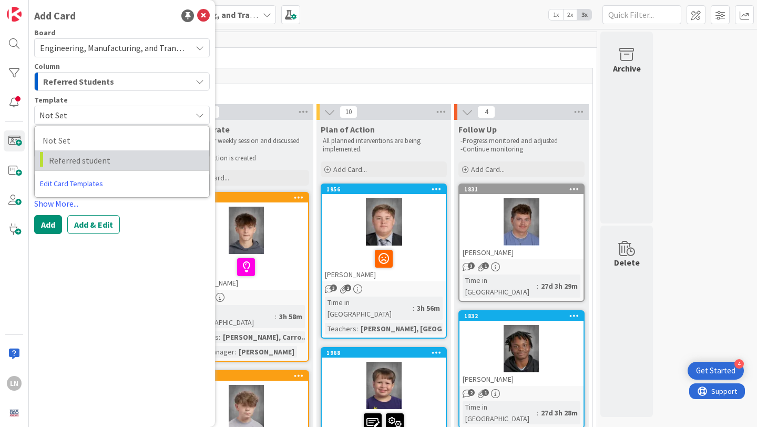
click at [124, 157] on span "Referred student" at bounding box center [125, 160] width 152 height 14
type textarea "x"
type textarea "Referred student"
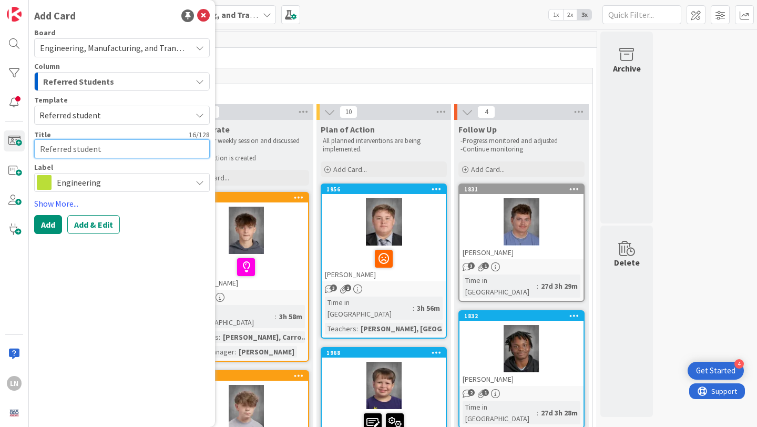
click at [100, 153] on textarea "Referred student" at bounding box center [122, 148] width 176 height 19
type textarea "x"
type textarea "D"
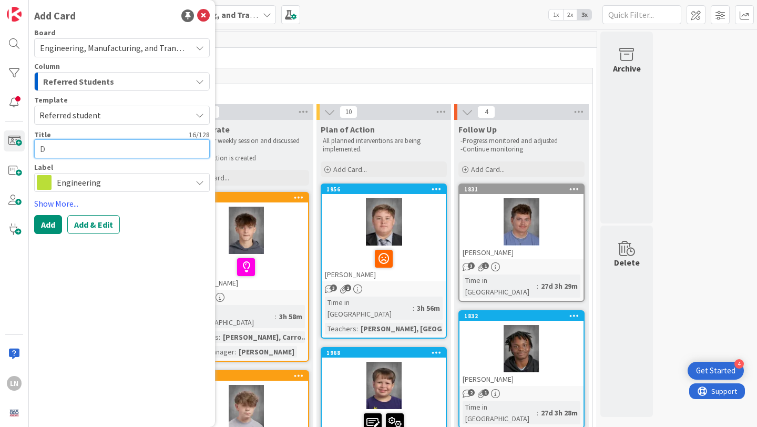
type textarea "x"
type textarea "Da"
type textarea "x"
type textarea "Dai"
type textarea "x"
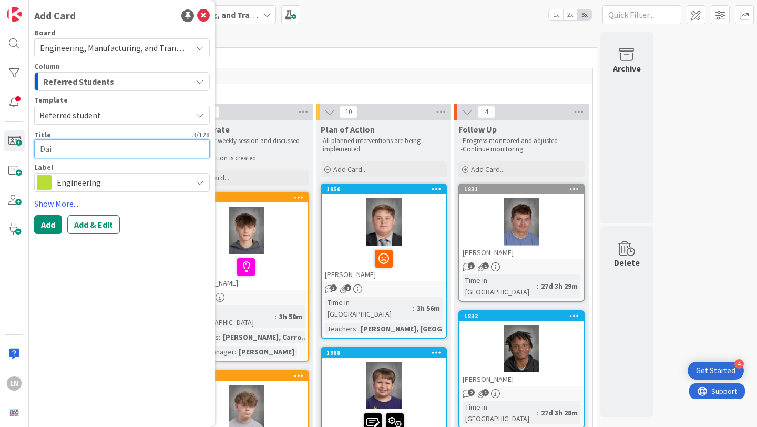
type textarea "Dair"
type textarea "x"
type textarea "Dair"
type textarea "x"
type textarea "Dair H"
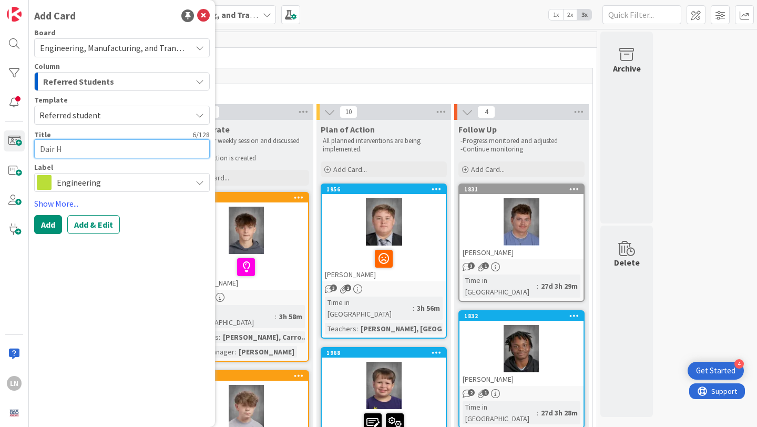
type textarea "x"
type textarea "Dair He"
type textarea "x"
type textarea "Dair Her"
type textarea "x"
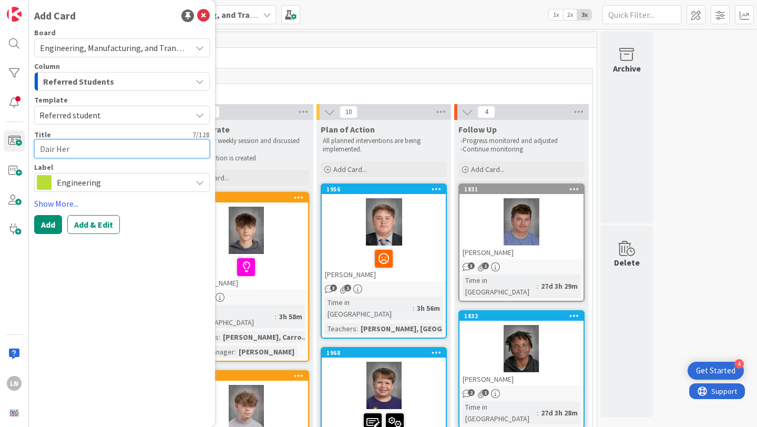
type textarea "Dair [PERSON_NAME]"
type textarea "x"
type textarea "Dair Hernn"
type textarea "x"
type textarea "[PERSON_NAME]"
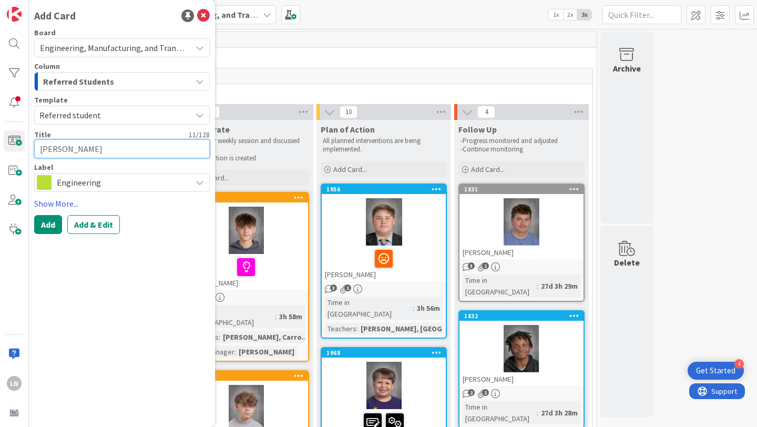
type textarea "x"
type textarea "Dair Hernn"
type textarea "x"
type textarea "Dair [PERSON_NAME]"
type textarea "x"
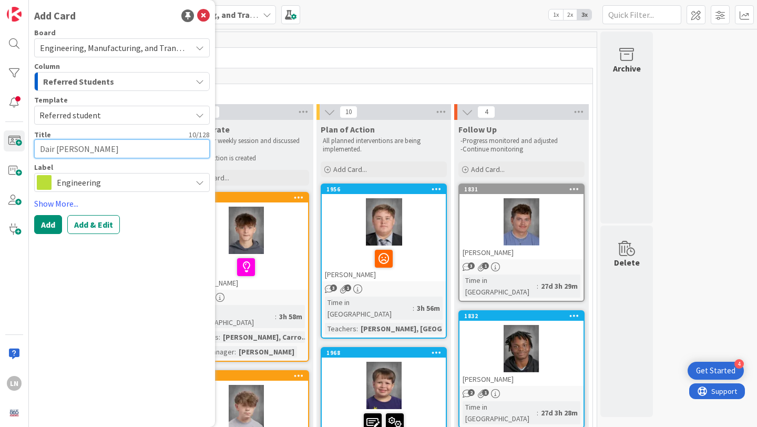
type textarea "Dair Herna"
type textarea "x"
type textarea "[PERSON_NAME]"
type textarea "x"
type textarea "[PERSON_NAME]"
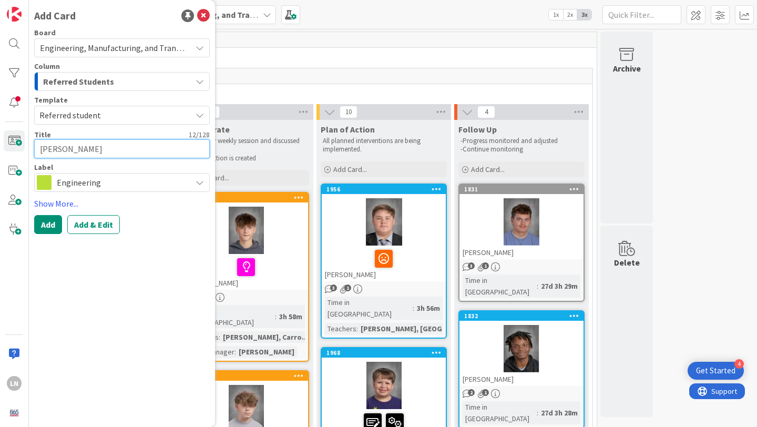
type textarea "x"
type textarea "[PERSON_NAME]"
type textarea "x"
type textarea "[PERSON_NAME]"
click at [107, 182] on span "Engineering" at bounding box center [121, 182] width 129 height 15
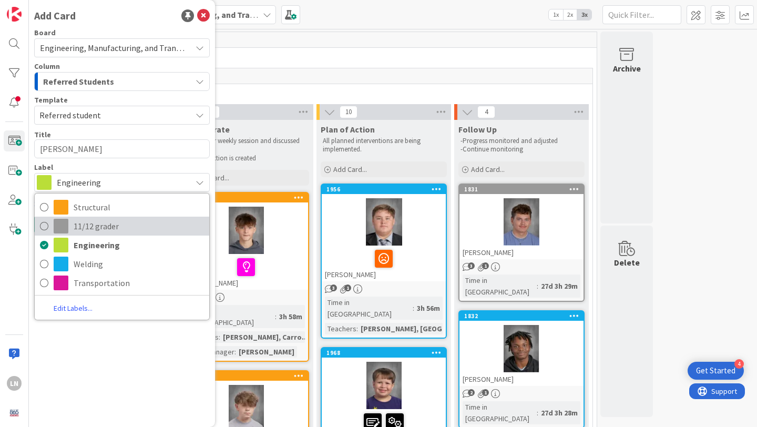
click at [100, 226] on span "11/12 grader" at bounding box center [139, 226] width 130 height 16
type textarea "x"
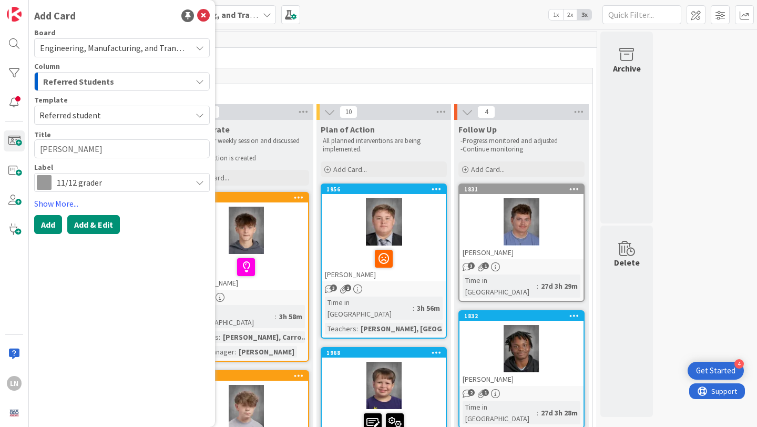
click at [99, 222] on button "Add & Edit" at bounding box center [93, 224] width 53 height 19
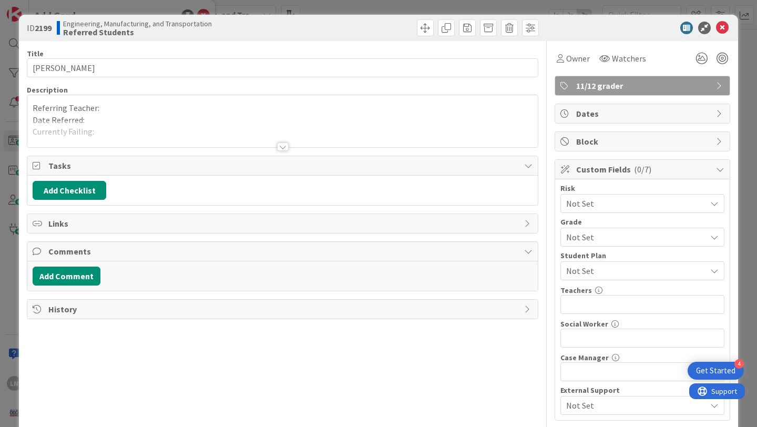
click at [133, 110] on p "Referring Teacher:" at bounding box center [283, 108] width 500 height 12
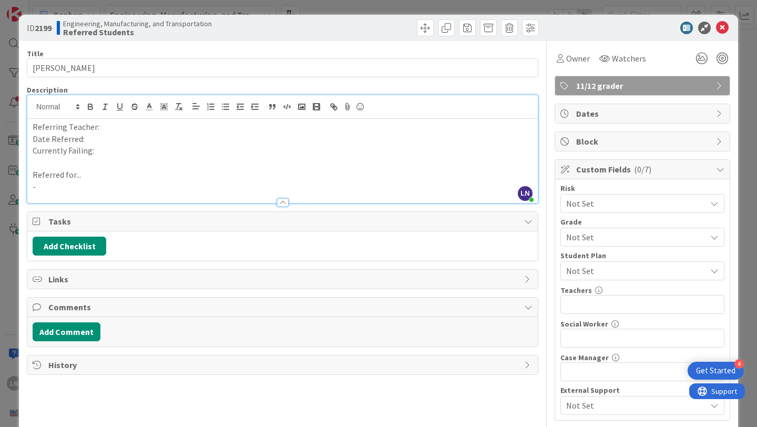
click at [128, 124] on p "Referring Teacher:" at bounding box center [283, 127] width 500 height 12
click at [110, 141] on p "Date Referred:" at bounding box center [283, 139] width 500 height 12
click at [100, 151] on p "Currently Failing:" at bounding box center [283, 151] width 500 height 12
click at [153, 187] on p "-" at bounding box center [283, 187] width 500 height 12
click at [700, 59] on icon at bounding box center [701, 58] width 19 height 19
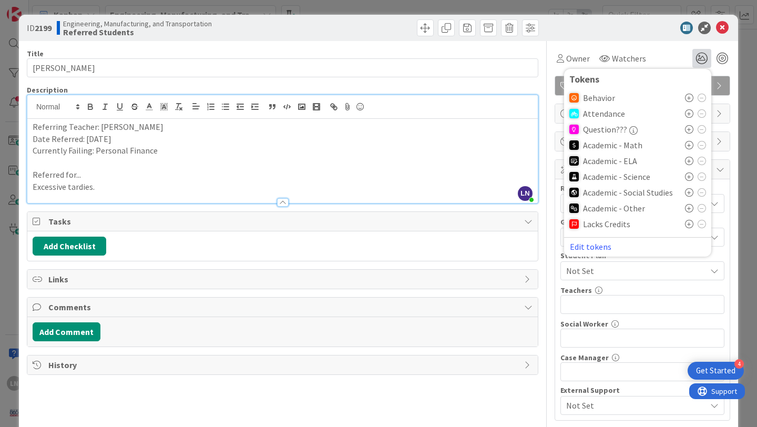
click at [690, 111] on icon at bounding box center [689, 113] width 8 height 8
click at [667, 47] on div "Owner Watchers 1 Tokens Behavior Attendance ( 1 ) Question??? Academic - Math A…" at bounding box center [643, 54] width 176 height 27
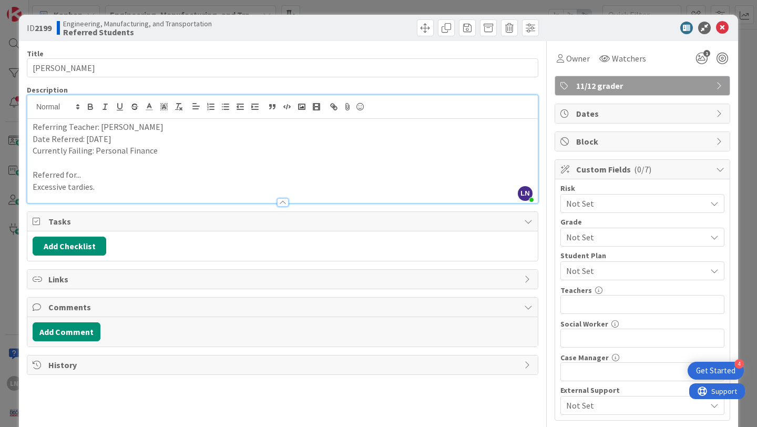
click at [134, 182] on p "Excessive tardies." at bounding box center [283, 187] width 500 height 12
click at [241, 184] on p "Excessive tardies. He is failing Personal Finance because of tardies." at bounding box center [283, 187] width 500 height 12
click at [434, 167] on p at bounding box center [283, 163] width 500 height 12
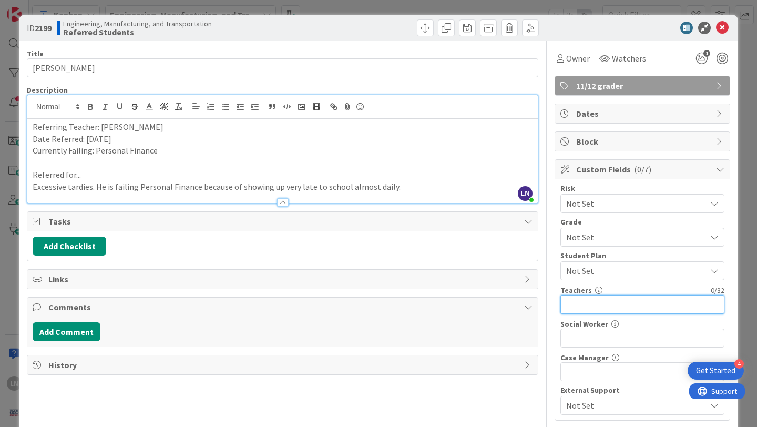
click at [605, 303] on input "text" at bounding box center [642, 304] width 164 height 19
type input "[PERSON_NAME], [PERSON_NAME], [PERSON_NAME], [PERSON_NAME]"
click at [613, 234] on span "Not Set" at bounding box center [633, 237] width 135 height 15
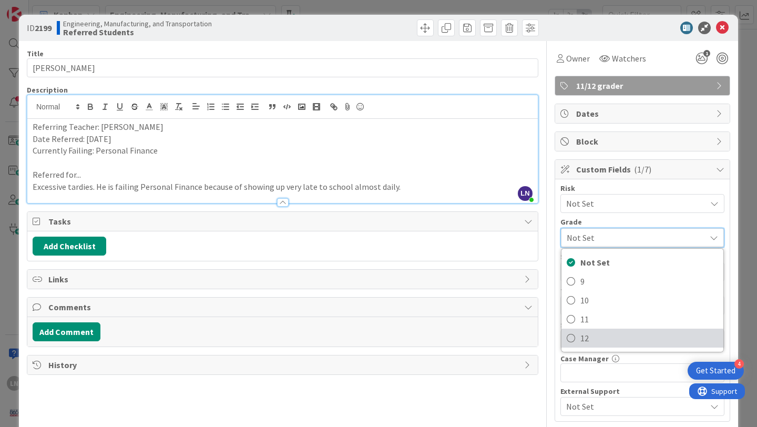
click at [573, 339] on icon at bounding box center [571, 338] width 8 height 16
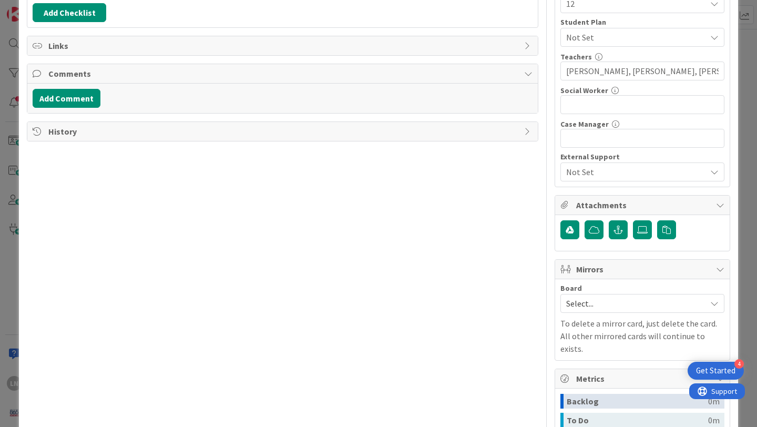
scroll to position [234, 0]
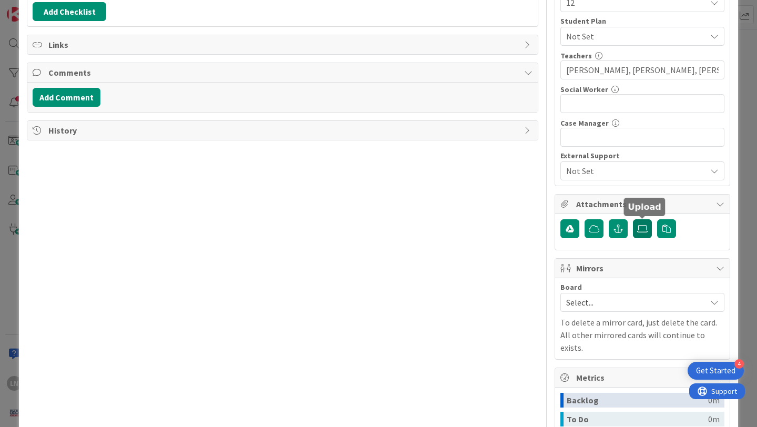
click at [642, 219] on label at bounding box center [642, 228] width 19 height 19
click at [633, 219] on input "file" at bounding box center [633, 219] width 0 height 0
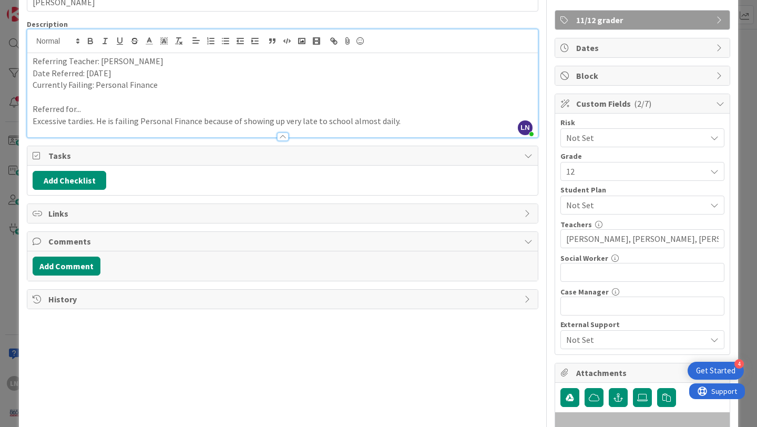
scroll to position [0, 0]
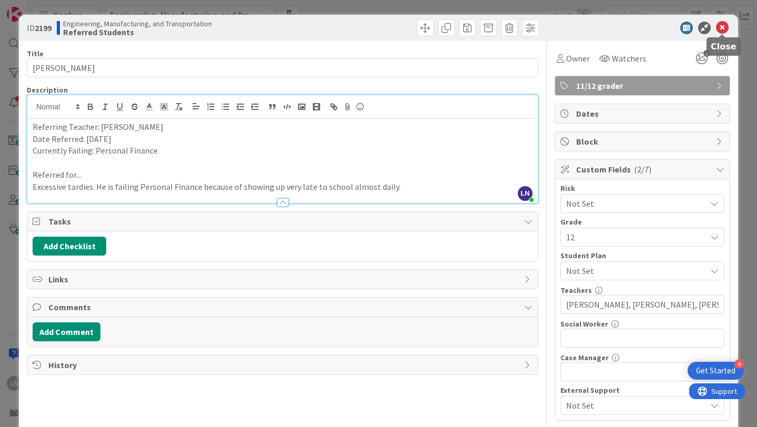
click at [721, 30] on icon at bounding box center [722, 28] width 13 height 13
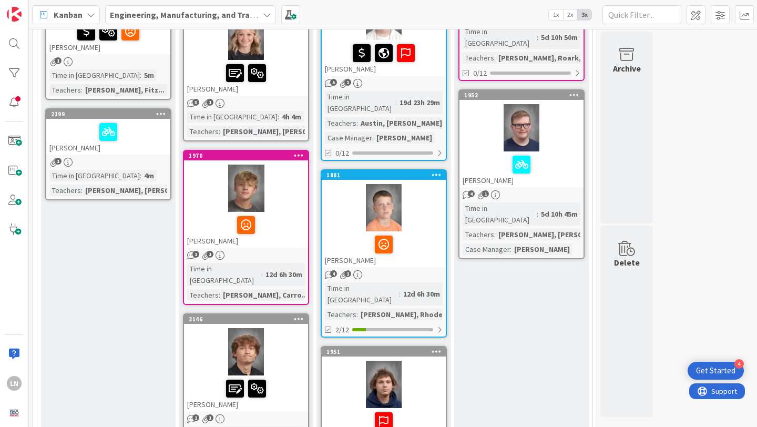
click at [137, 141] on div at bounding box center [108, 132] width 118 height 22
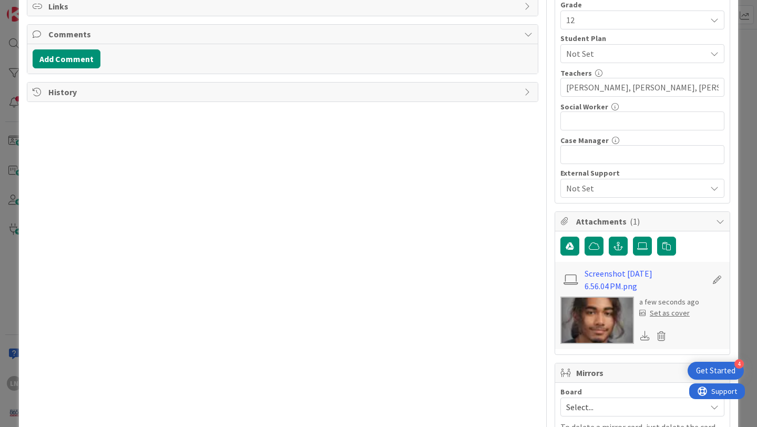
click at [674, 313] on div "Set as cover" at bounding box center [664, 312] width 50 height 11
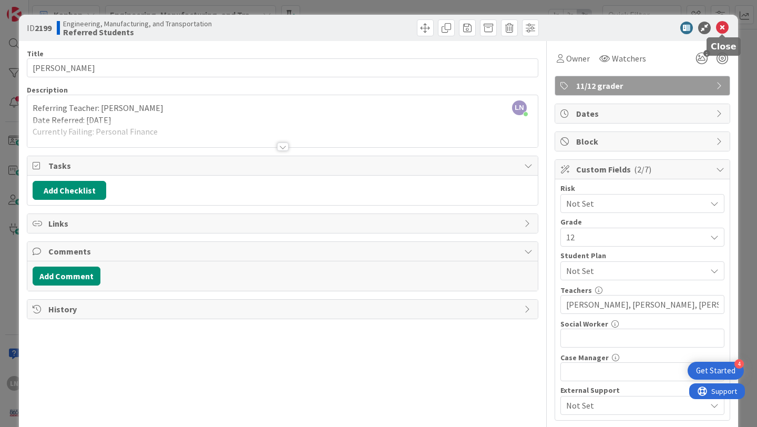
click at [722, 23] on icon at bounding box center [722, 28] width 13 height 13
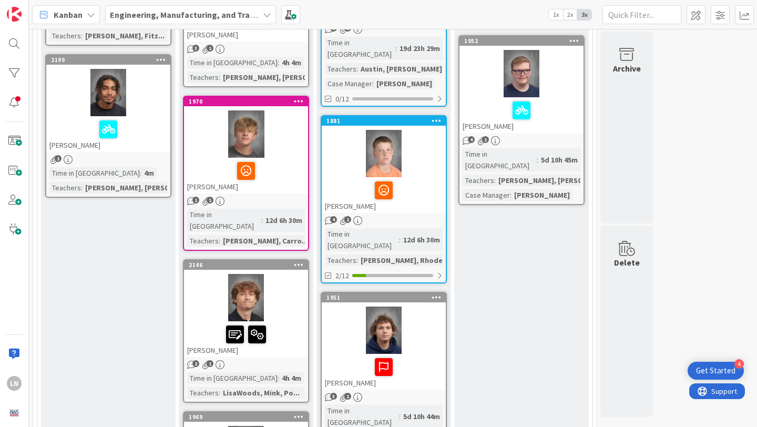
scroll to position [577, 0]
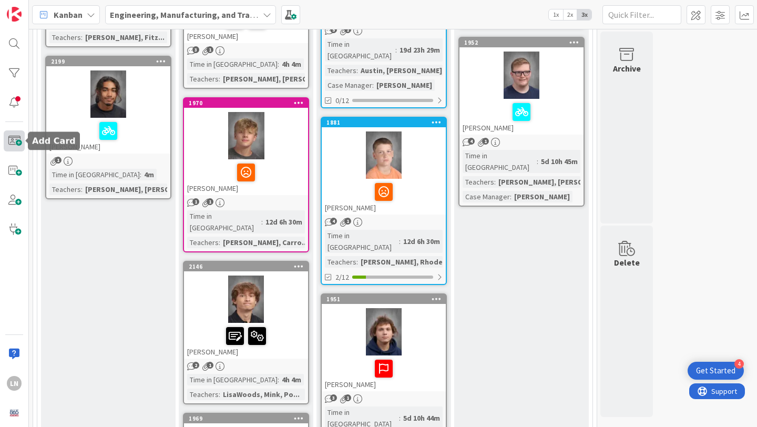
click at [13, 137] on span at bounding box center [14, 140] width 21 height 21
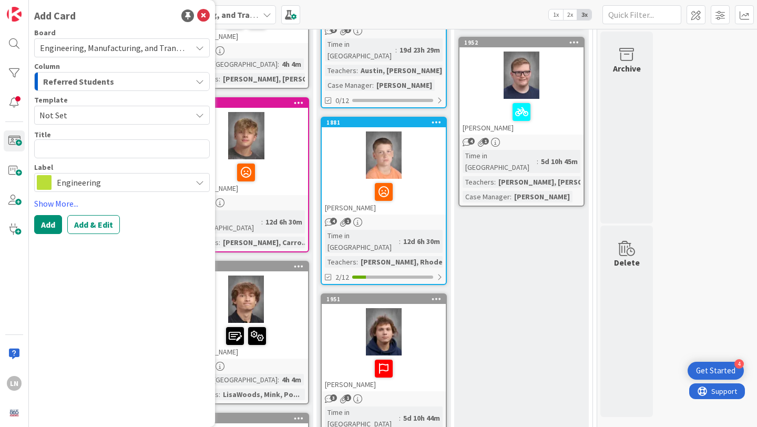
click at [129, 181] on span "Engineering" at bounding box center [121, 182] width 129 height 15
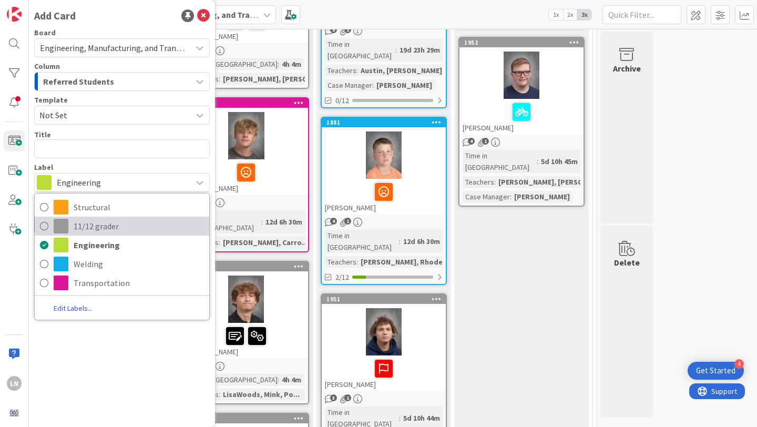
click at [81, 227] on span "11/12 grader" at bounding box center [139, 226] width 130 height 16
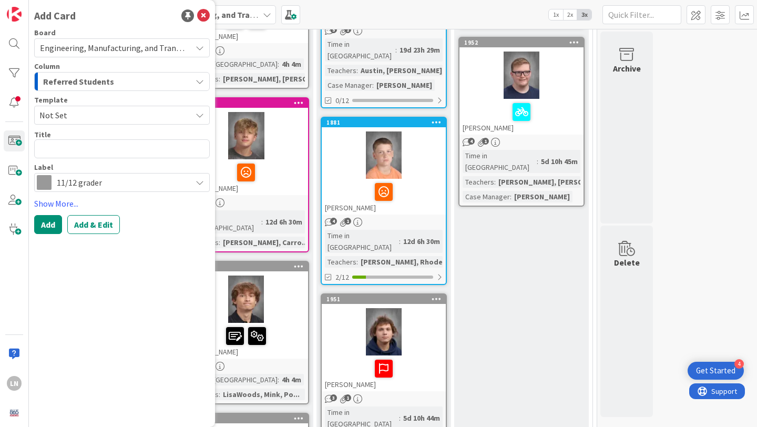
click at [75, 116] on span "Not Set" at bounding box center [111, 115] width 144 height 14
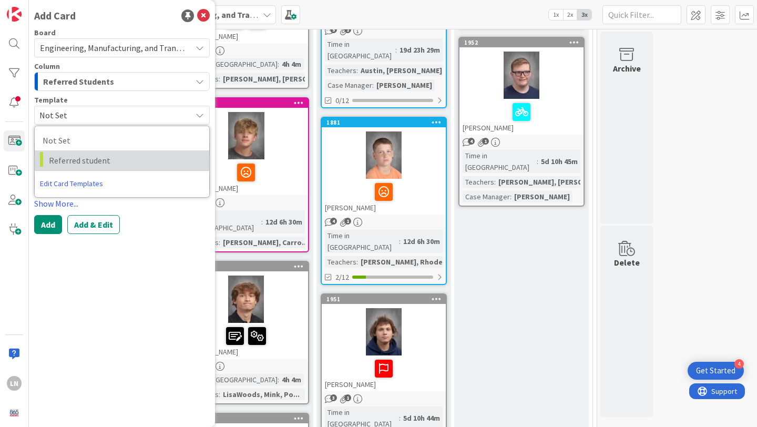
click at [71, 154] on span "Referred student" at bounding box center [125, 160] width 152 height 14
type textarea "x"
type textarea "Referred student"
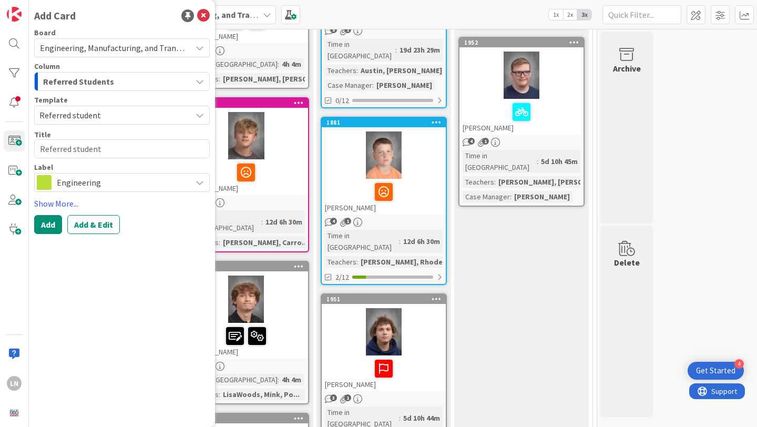
click at [84, 179] on span "Engineering" at bounding box center [121, 182] width 129 height 15
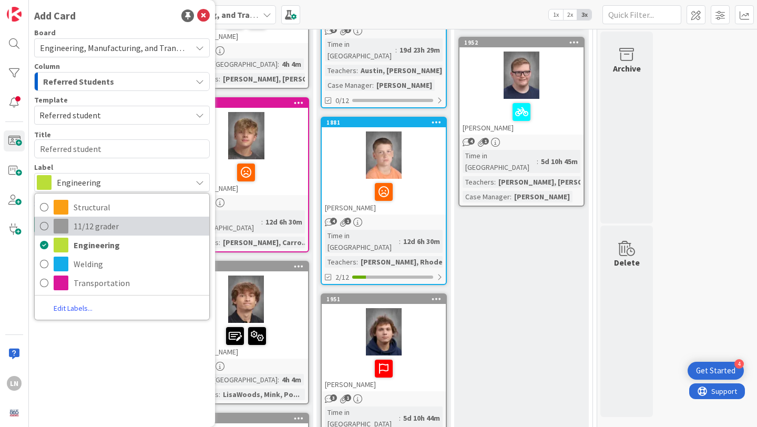
click at [83, 229] on span "11/12 grader" at bounding box center [139, 226] width 130 height 16
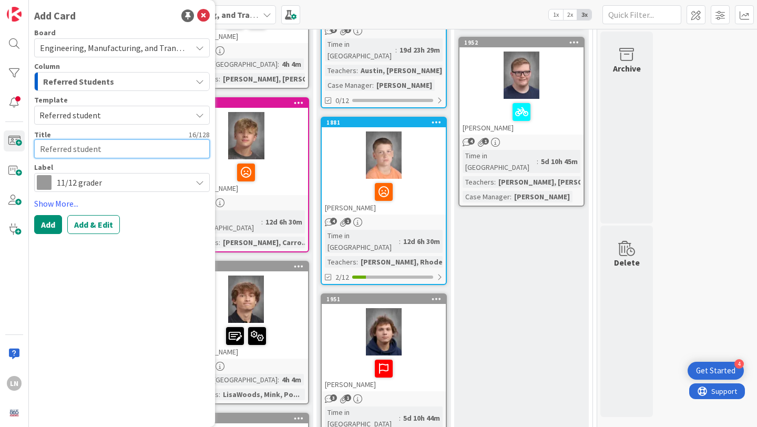
click at [86, 148] on textarea "Referred student" at bounding box center [122, 148] width 176 height 19
type textarea "x"
type textarea "I"
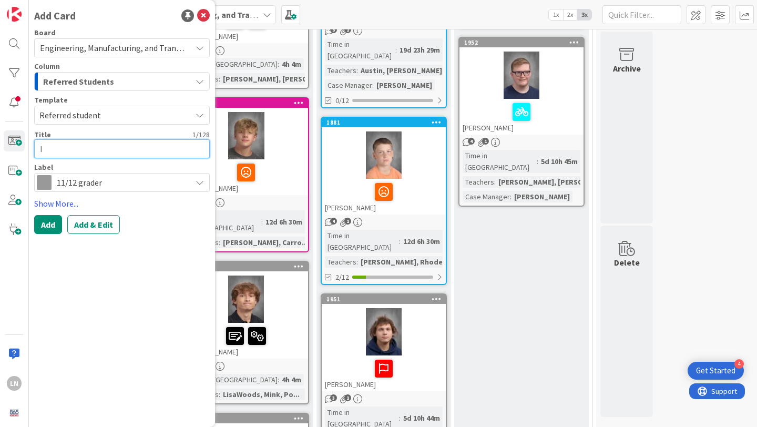
type textarea "x"
type textarea "Is"
type textarea "x"
type textarea "Isa"
type textarea "x"
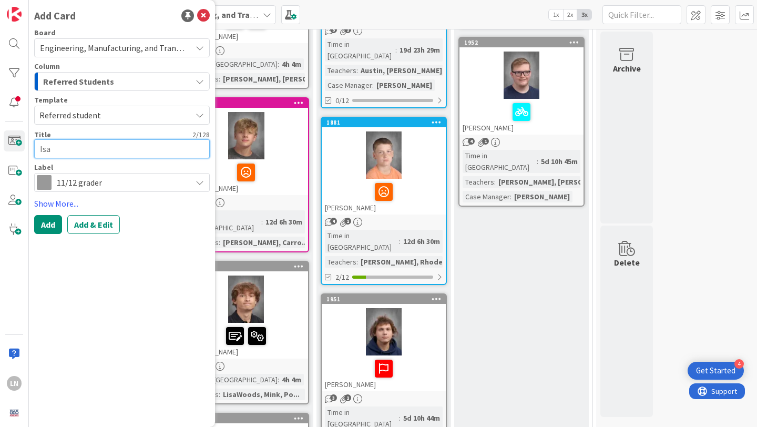
type textarea "[DEMOGRAPHIC_DATA]"
type textarea "x"
type textarea "[PERSON_NAME]"
type textarea "x"
type textarea "[PERSON_NAME]"
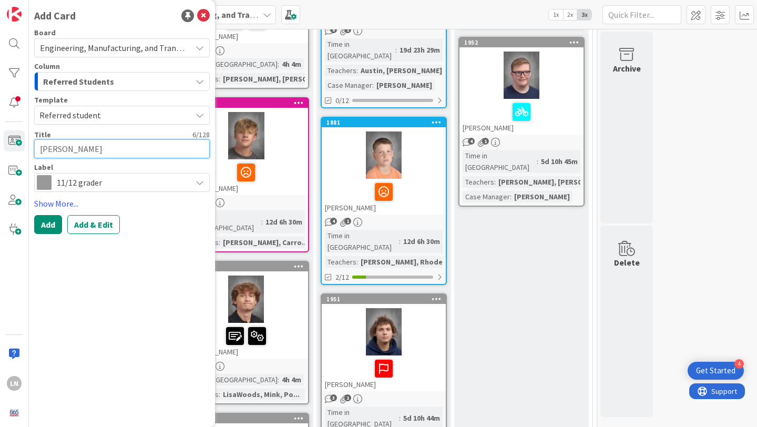
type textarea "x"
type textarea "[PERSON_NAME]"
type textarea "x"
type textarea "[PERSON_NAME]"
type textarea "x"
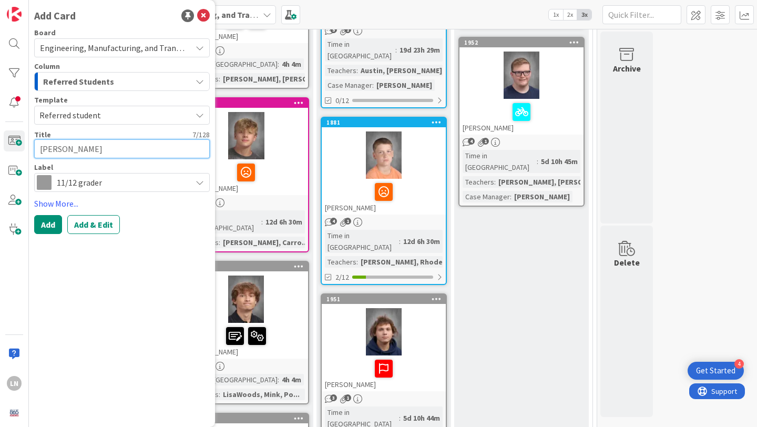
type textarea "[PERSON_NAME]"
type textarea "x"
type textarea "[PERSON_NAME]"
type textarea "x"
type textarea "[PERSON_NAME]"
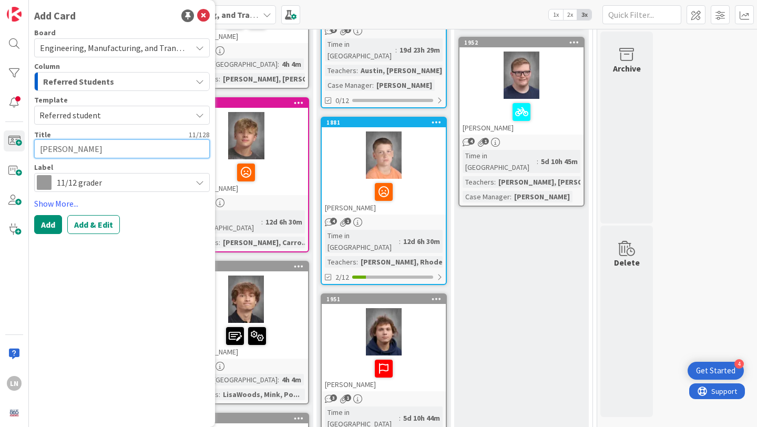
type textarea "x"
type textarea "[PERSON_NAME]"
type textarea "x"
type textarea "[PERSON_NAME]"
type textarea "x"
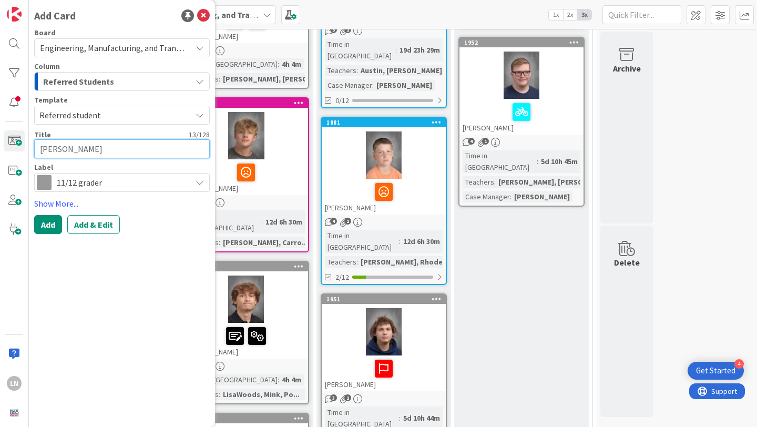
type textarea "[PERSON_NAME]"
type textarea "x"
type textarea "[PERSON_NAME]"
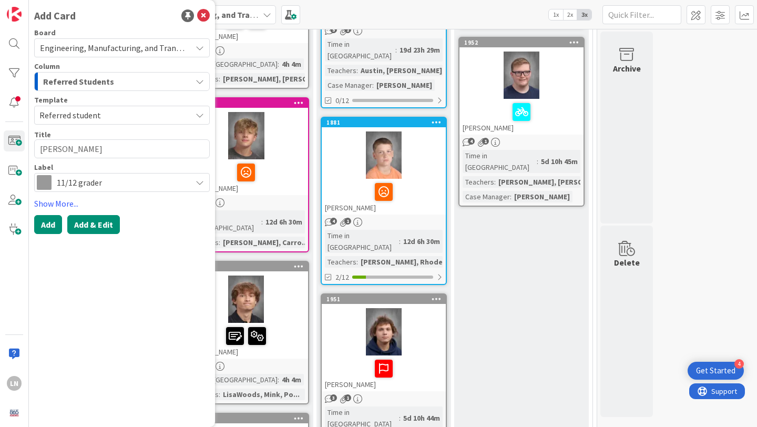
click at [81, 223] on button "Add & Edit" at bounding box center [93, 224] width 53 height 19
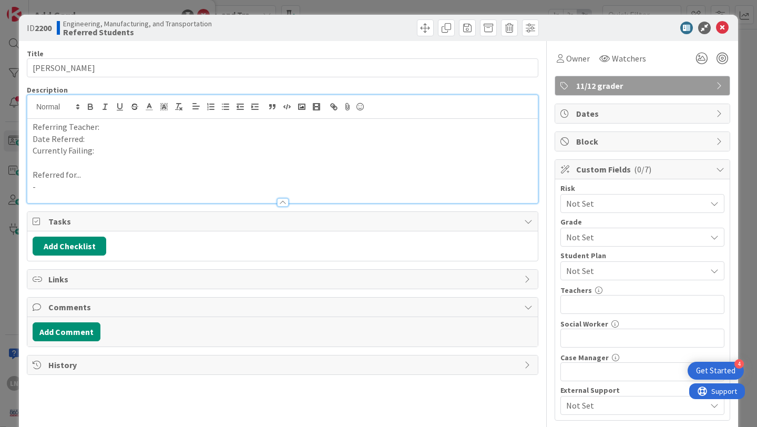
click at [137, 110] on div "Referring Teacher: Date Referred: Currently Failing: Referred for... -" at bounding box center [282, 149] width 510 height 108
click at [132, 138] on p "Date Referred:" at bounding box center [283, 139] width 500 height 12
click at [125, 159] on p at bounding box center [283, 163] width 500 height 12
click at [125, 153] on p "Currently Failing:" at bounding box center [283, 151] width 500 height 12
click at [52, 190] on p "-" at bounding box center [283, 187] width 500 height 12
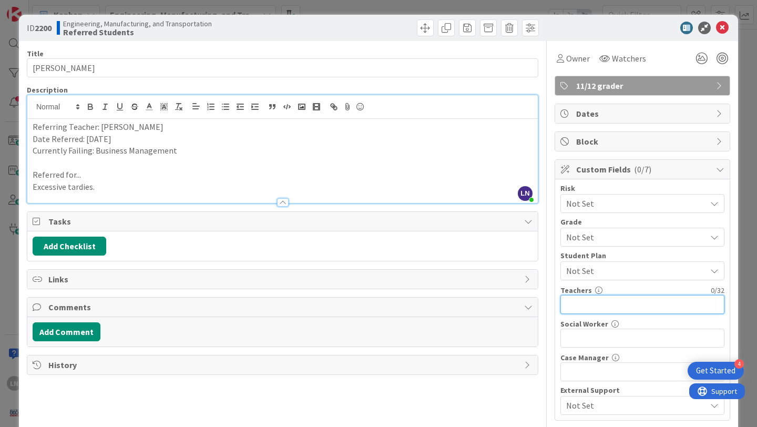
click at [610, 309] on input "text" at bounding box center [642, 304] width 164 height 19
type input "[PERSON_NAME], [PERSON_NAME], [PERSON_NAME], [PERSON_NAME]"
click at [640, 235] on span "Not Set" at bounding box center [633, 237] width 135 height 15
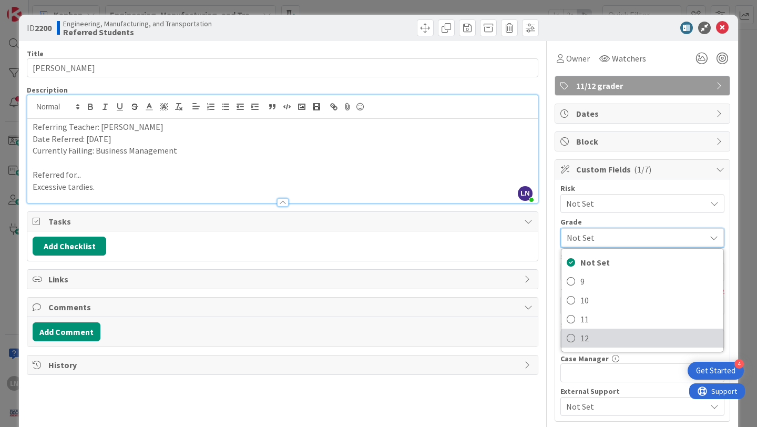
click at [571, 338] on icon at bounding box center [571, 338] width 8 height 16
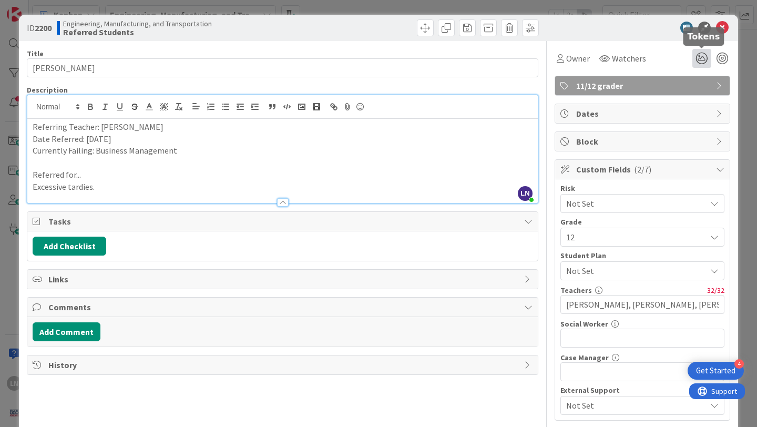
click at [700, 60] on icon at bounding box center [701, 58] width 19 height 19
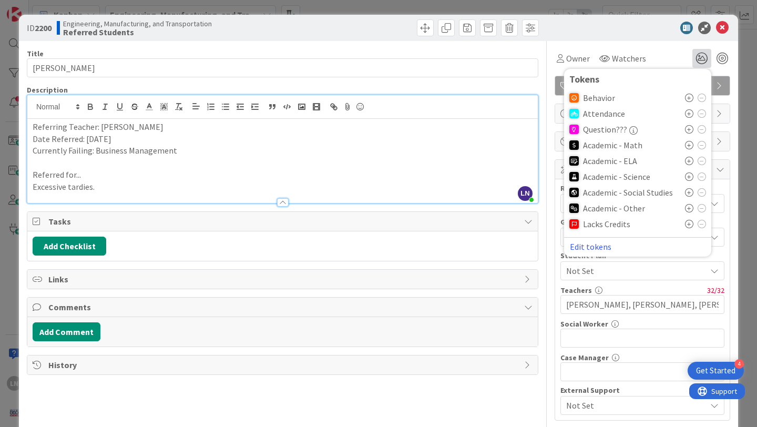
click at [690, 114] on icon at bounding box center [689, 113] width 8 height 8
click at [612, 19] on div "ID 2200 Engineering, Manufacturing, and Transportation Referred Students" at bounding box center [378, 28] width 719 height 26
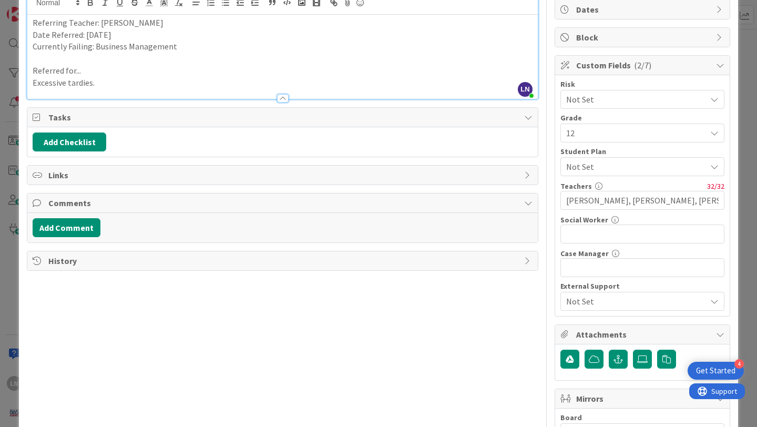
scroll to position [105, 0]
click at [642, 360] on icon at bounding box center [642, 358] width 11 height 8
click at [633, 349] on input "file" at bounding box center [633, 349] width 0 height 0
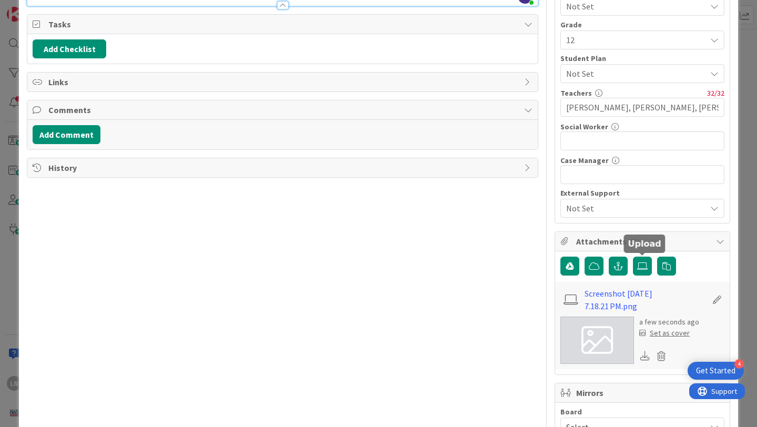
scroll to position [198, 0]
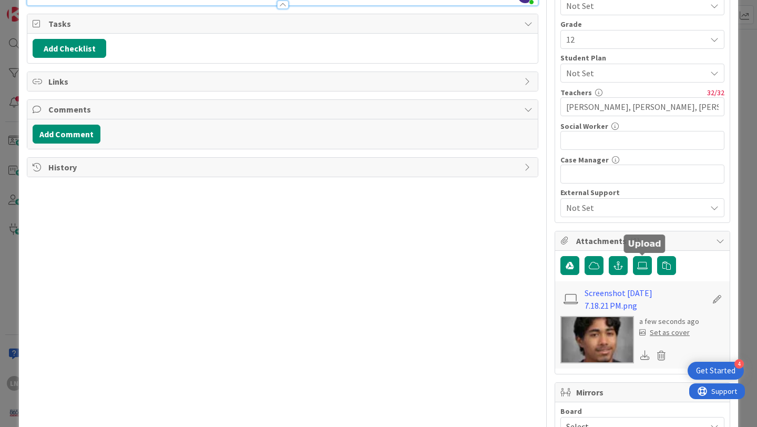
click at [671, 335] on div "Set as cover" at bounding box center [664, 332] width 50 height 11
click at [670, 334] on div "Set as cover" at bounding box center [664, 332] width 50 height 11
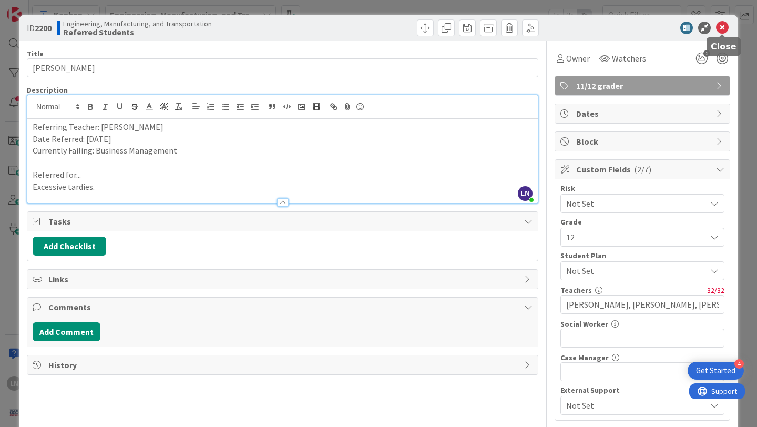
click at [721, 25] on icon at bounding box center [722, 28] width 13 height 13
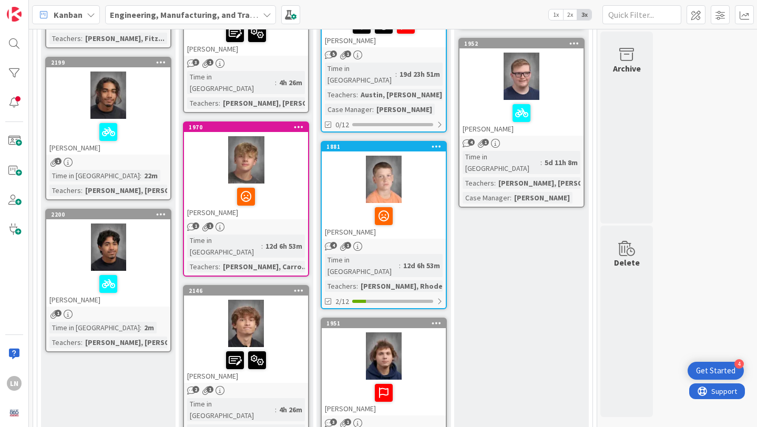
scroll to position [584, 0]
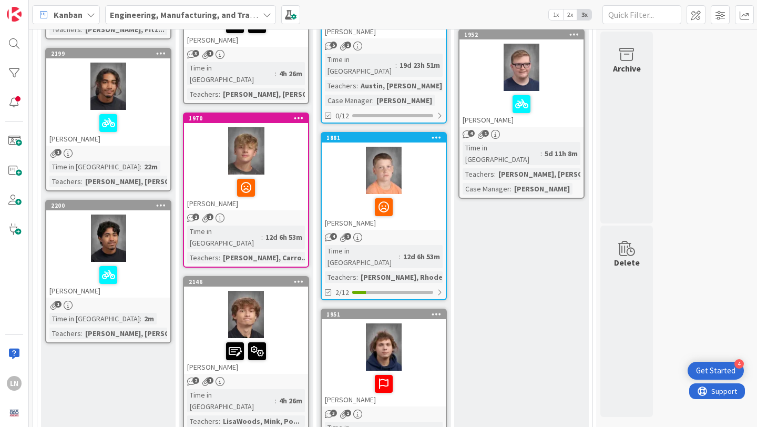
click at [152, 103] on div at bounding box center [108, 86] width 124 height 47
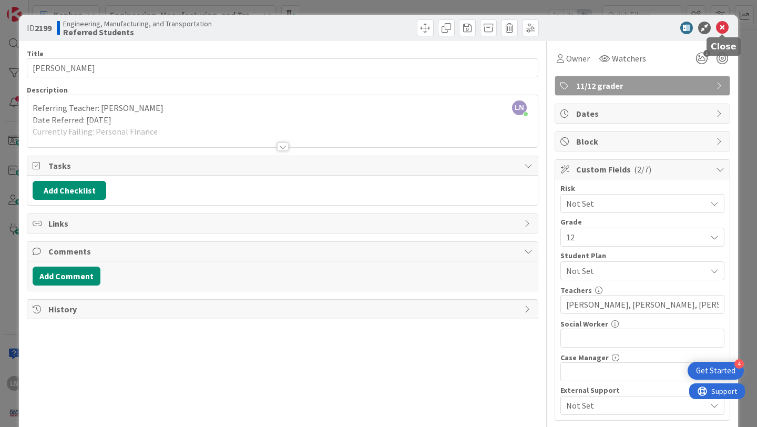
click at [726, 25] on icon at bounding box center [722, 28] width 13 height 13
